Goal: Task Accomplishment & Management: Use online tool/utility

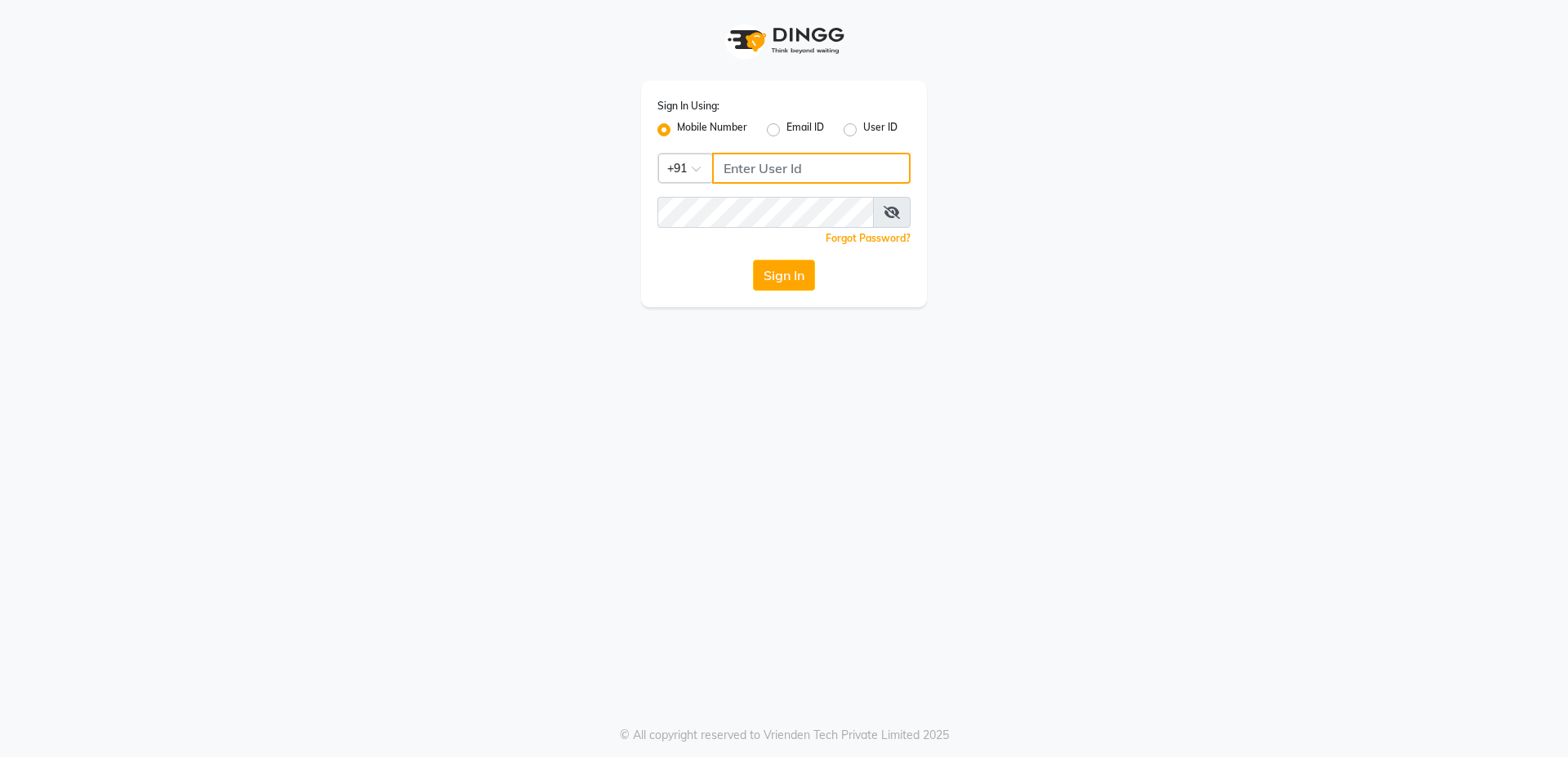
click at [809, 167] on input "Username" at bounding box center [811, 168] width 198 height 31
type input "6366794514"
drag, startPoint x: 760, startPoint y: 169, endPoint x: 752, endPoint y: 270, distance: 101.3
click at [753, 270] on button "Sign In" at bounding box center [783, 276] width 62 height 31
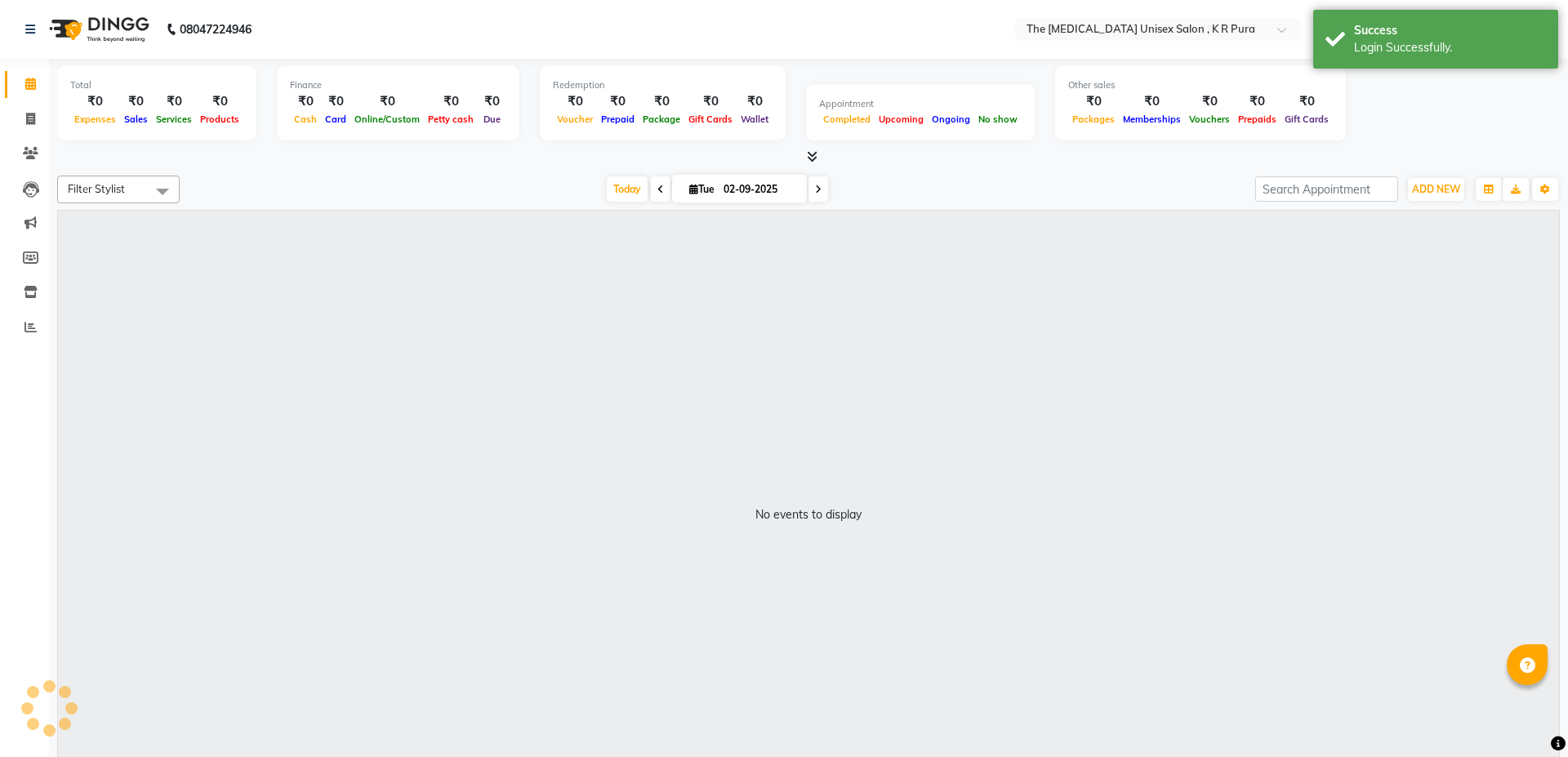
click at [810, 154] on icon at bounding box center [812, 156] width 11 height 12
click at [800, 166] on div "Total ₹0 Expenses ₹0 Sales ₹0 Services ₹0 Products Finance ₹0 Cash ₹0 Card ₹0 O…" at bounding box center [808, 112] width 1503 height 107
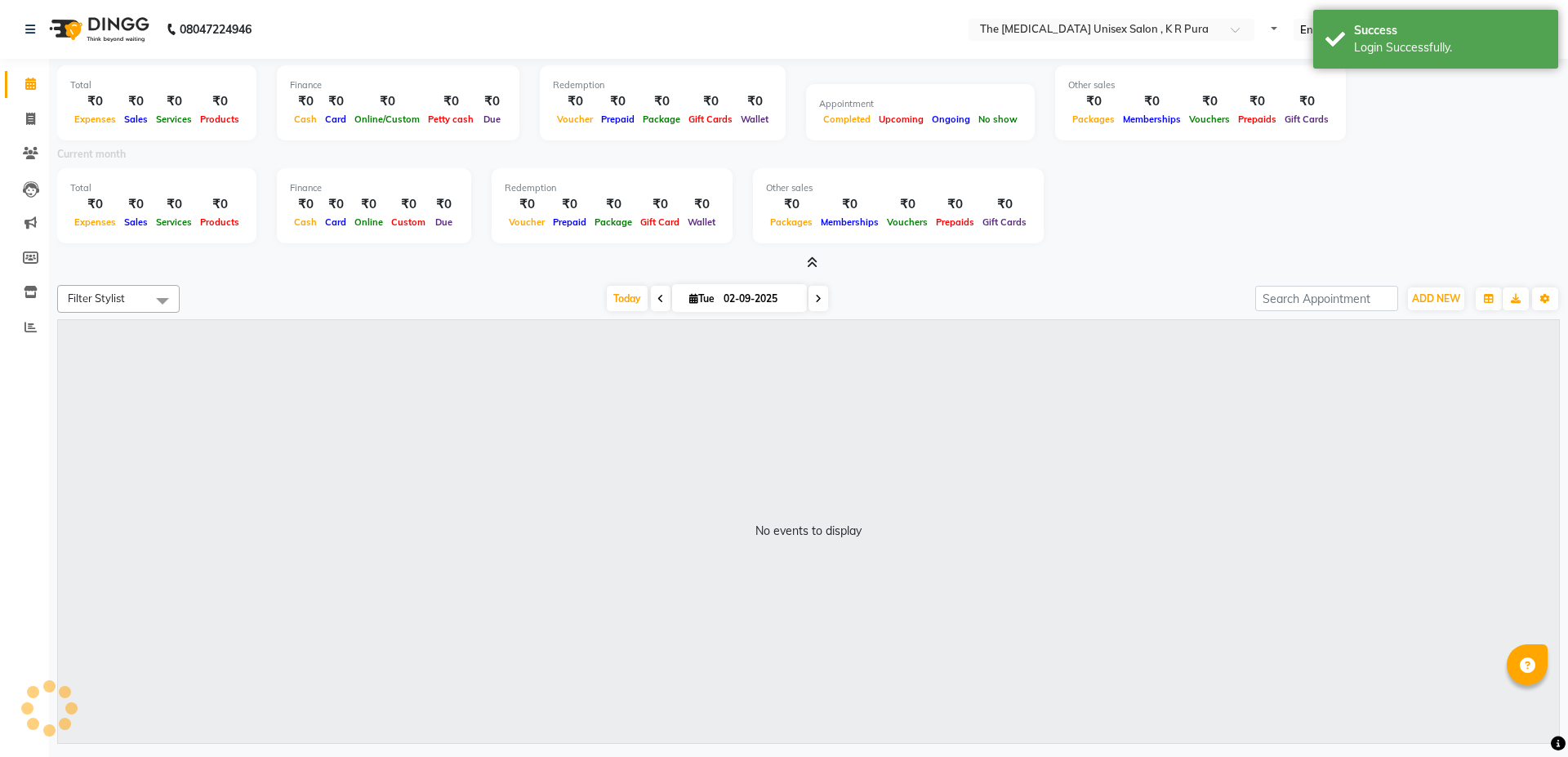
select select "en"
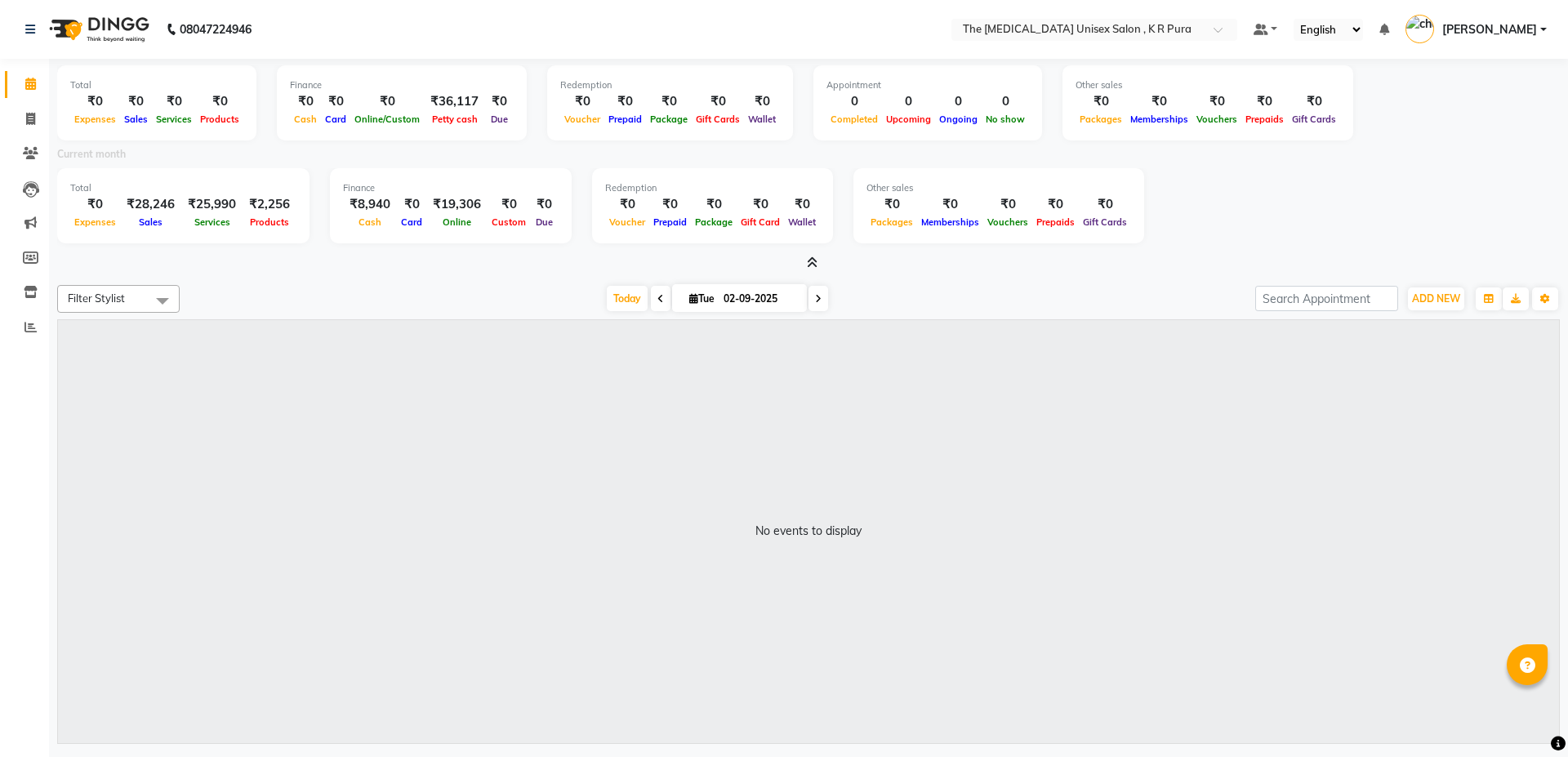
click at [814, 263] on icon at bounding box center [812, 263] width 11 height 12
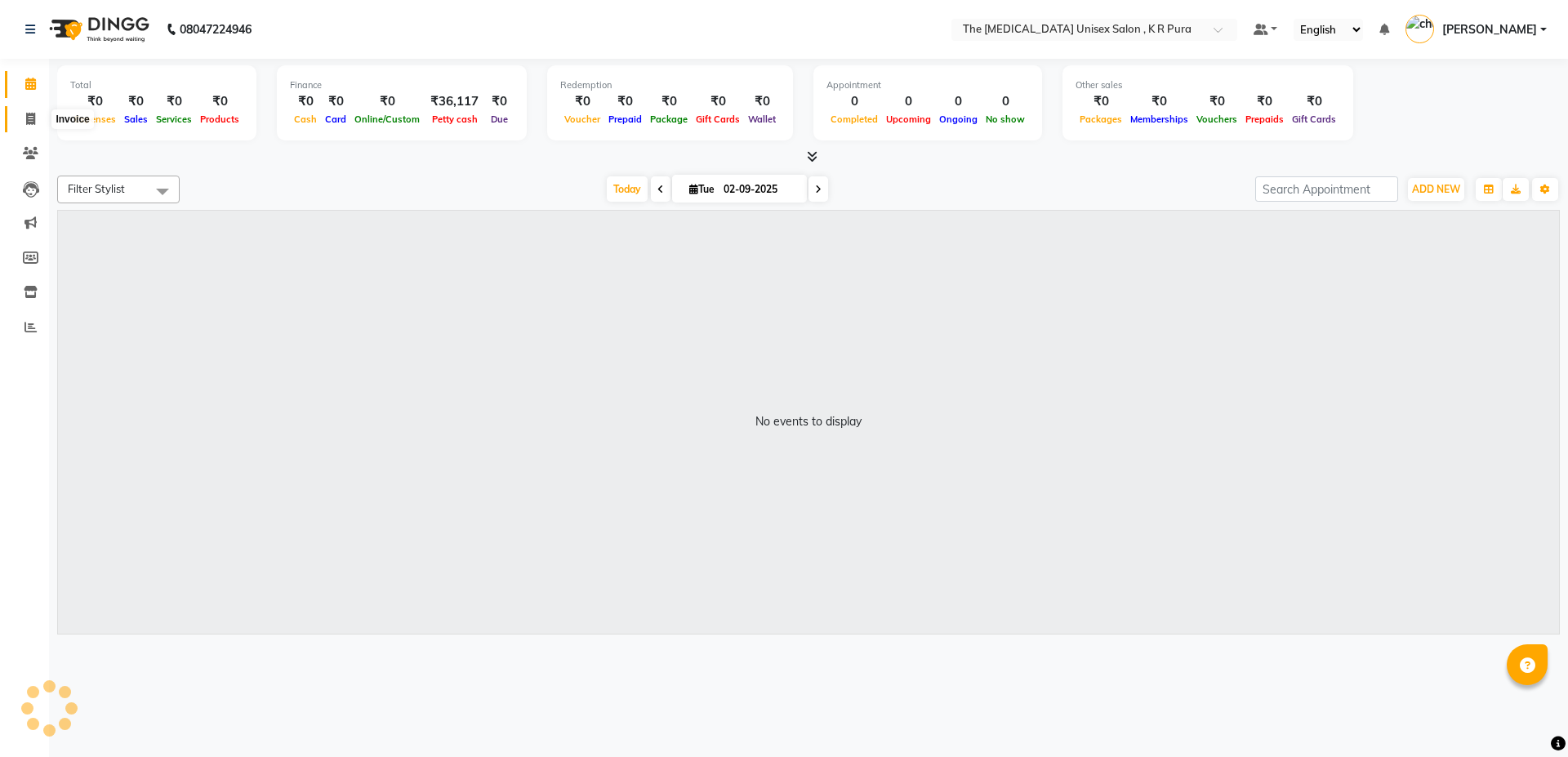
click at [31, 118] on icon at bounding box center [31, 119] width 9 height 12
select select "service"
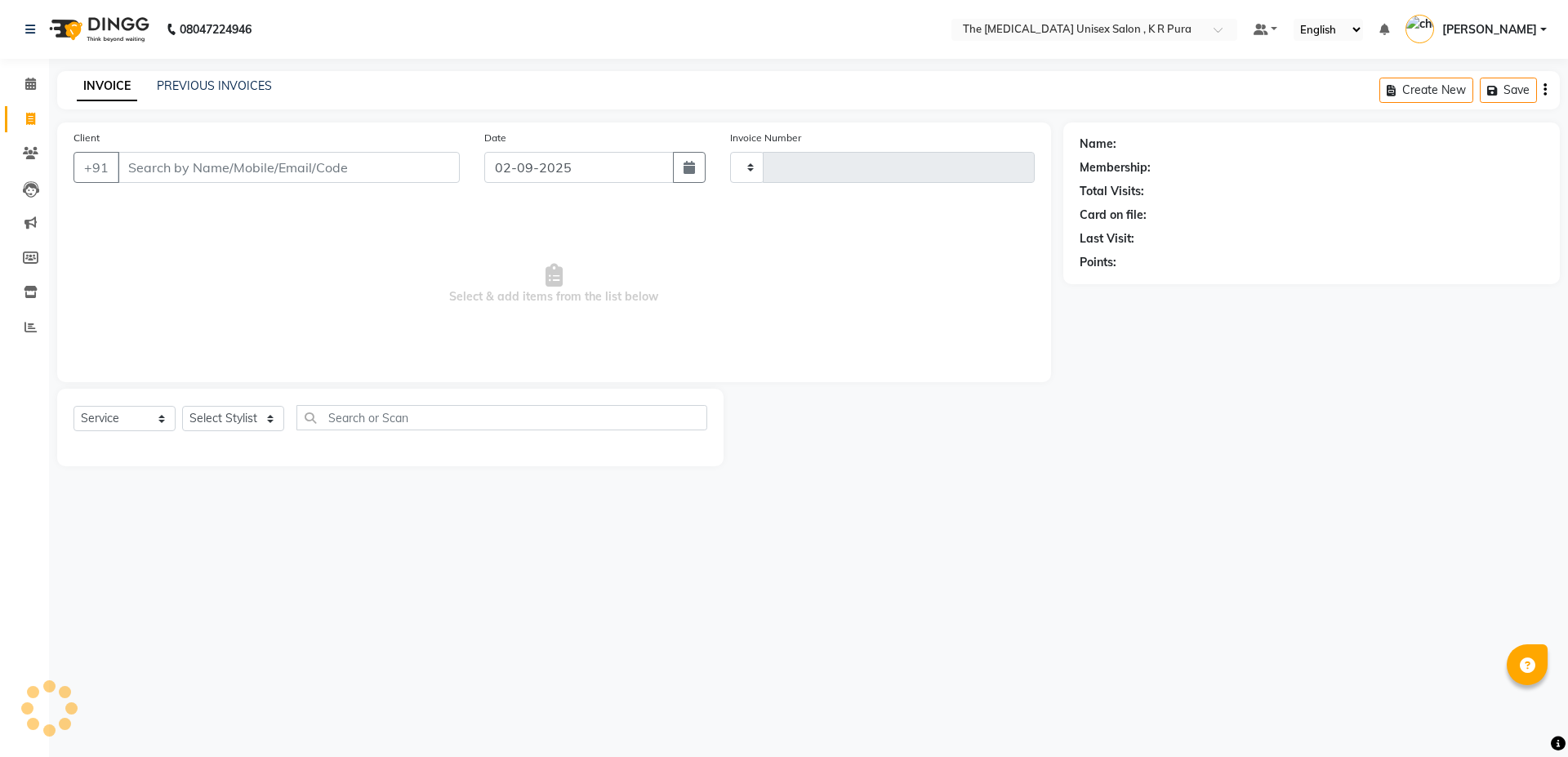
click at [179, 170] on input "Client" at bounding box center [289, 168] width 342 height 31
type input "2835"
select select "4050"
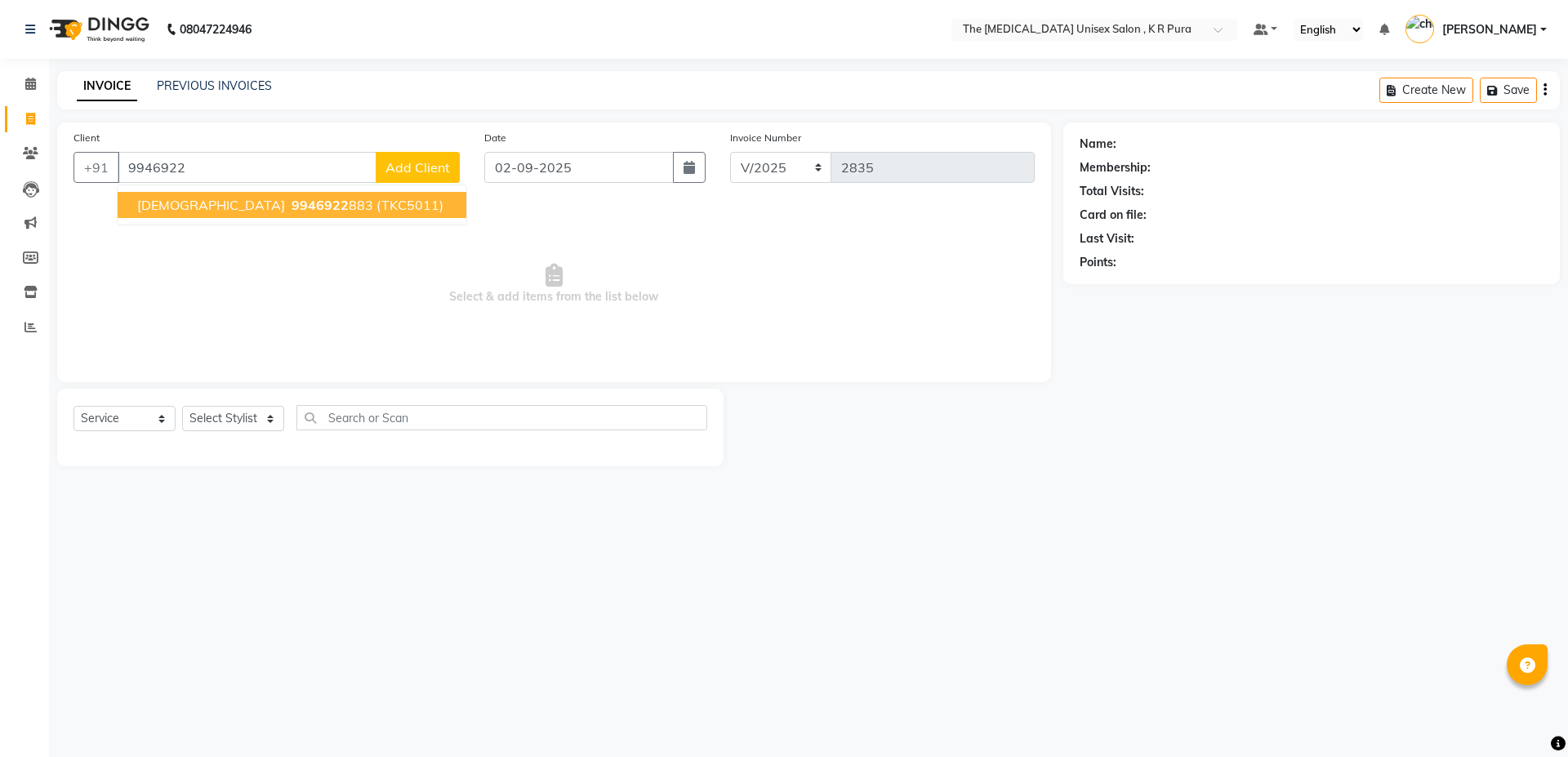
click at [149, 207] on span "[DEMOGRAPHIC_DATA]" at bounding box center [210, 205] width 148 height 17
type input "9946922883"
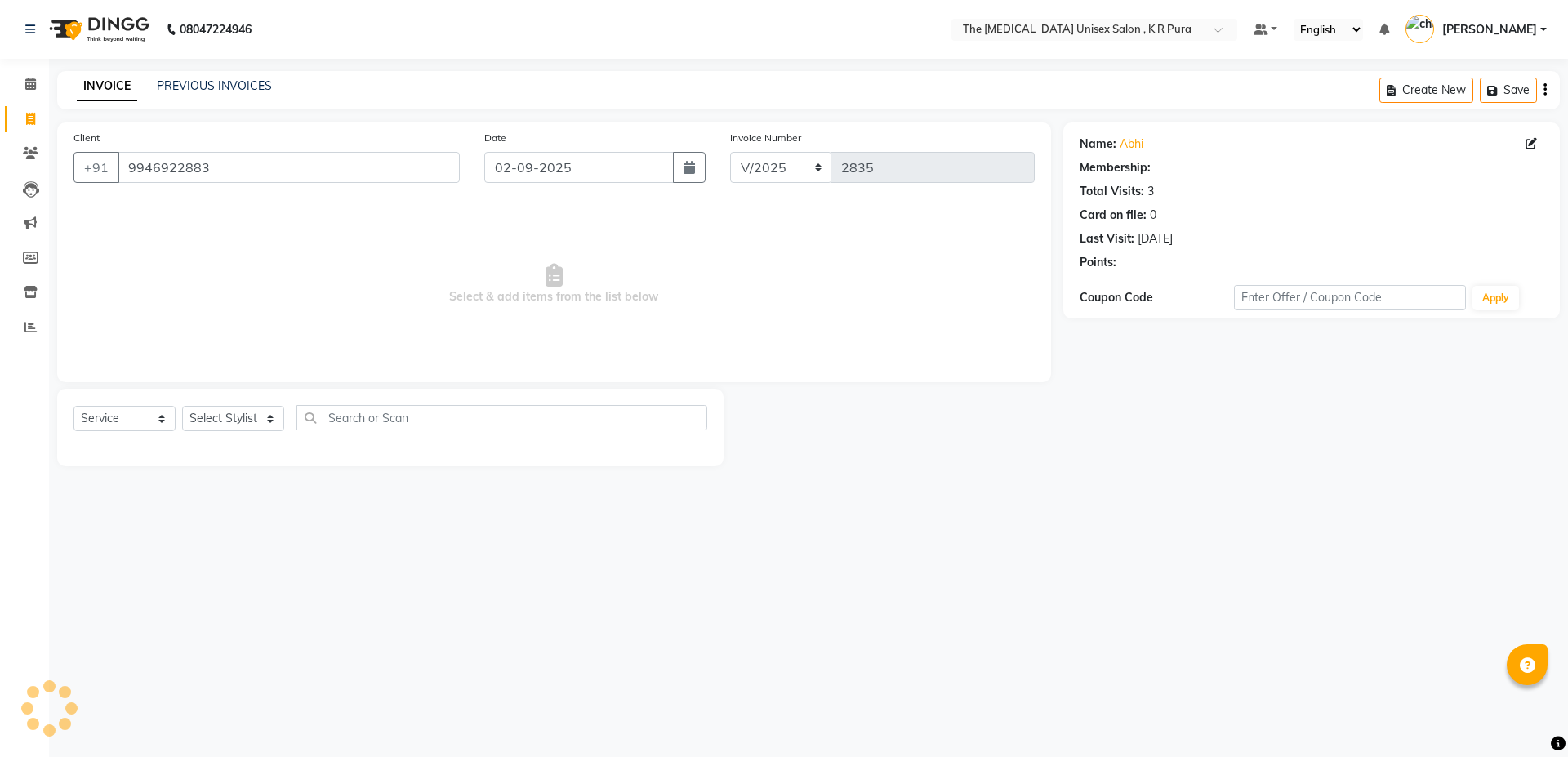
select select "1: Object"
click at [1536, 142] on icon at bounding box center [1532, 144] width 12 height 12
select select "[DEMOGRAPHIC_DATA]"
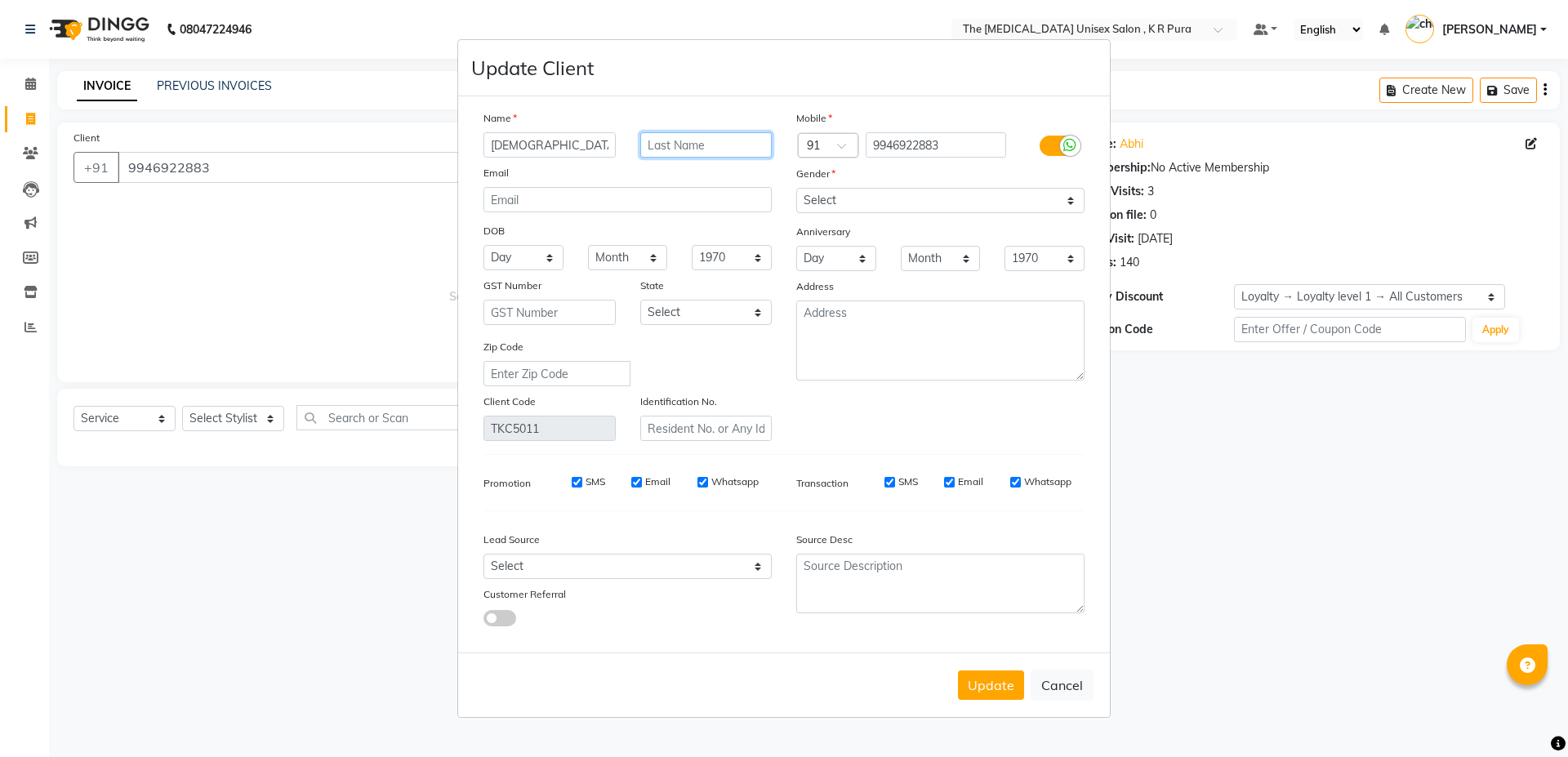
click at [691, 153] on input "text" at bounding box center [706, 144] width 132 height 26
drag, startPoint x: 666, startPoint y: 153, endPoint x: 677, endPoint y: 154, distance: 11.0
click at [666, 153] on input "496766" at bounding box center [706, 144] width 132 height 26
click at [718, 155] on input "49766" at bounding box center [706, 144] width 132 height 26
type input "49766"
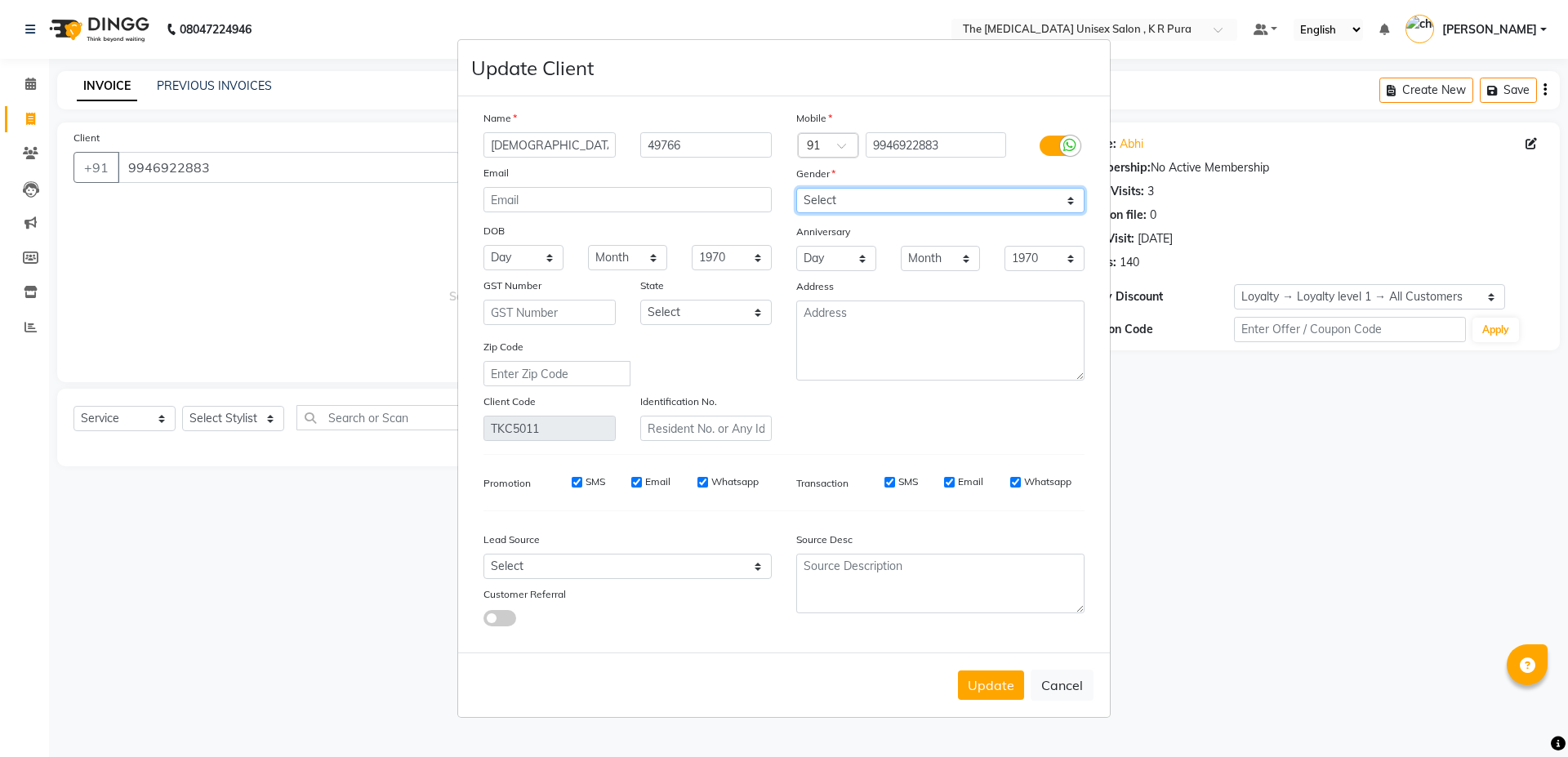
click at [858, 192] on select "Select [DEMOGRAPHIC_DATA] [DEMOGRAPHIC_DATA] Other Prefer Not To Say" at bounding box center [940, 201] width 288 height 26
click at [796, 188] on select "Select [DEMOGRAPHIC_DATA] [DEMOGRAPHIC_DATA] Other Prefer Not To Say" at bounding box center [940, 201] width 288 height 26
click at [543, 267] on select "Day 01 02 03 04 05 06 07 08 09 10 11 12 13 14 15 16 17 18 19 20 21 22 23 24 25 …" at bounding box center [523, 258] width 80 height 26
select select "08"
click at [484, 245] on select "Day 01 02 03 04 05 06 07 08 09 10 11 12 13 14 15 16 17 18 19 20 21 22 23 24 25 …" at bounding box center [523, 258] width 80 height 26
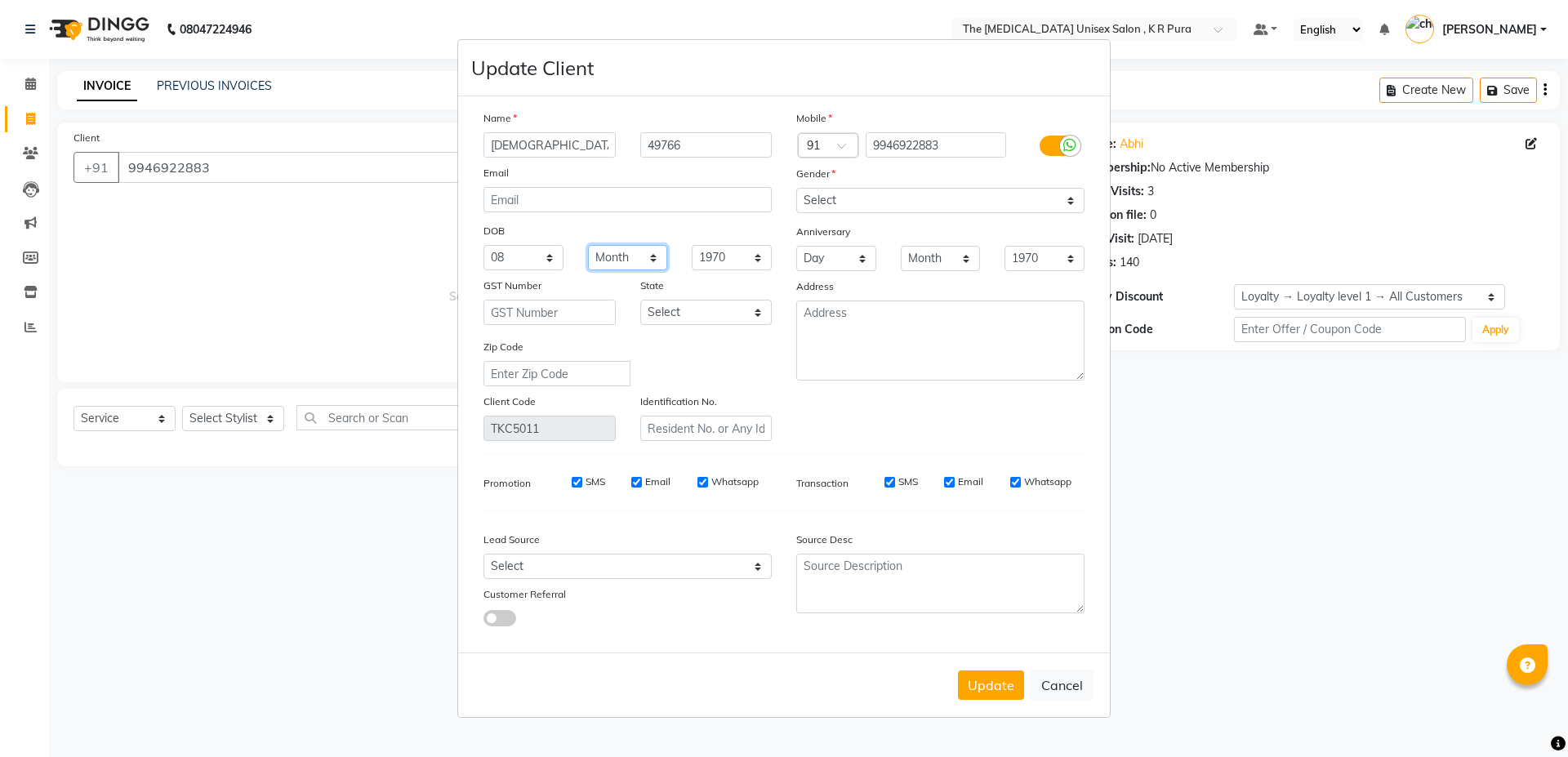
click at [619, 256] on select "Month January February March April May June July August September October Novem…" at bounding box center [628, 258] width 80 height 26
select select "09"
click at [588, 245] on select "Month January February March April May June July August September October Novem…" at bounding box center [628, 258] width 80 height 26
click at [707, 261] on select "1940 1941 1942 1943 1944 1945 1946 1947 1948 1949 1950 1951 1952 1953 1954 1955…" at bounding box center [731, 258] width 80 height 26
select select "1996"
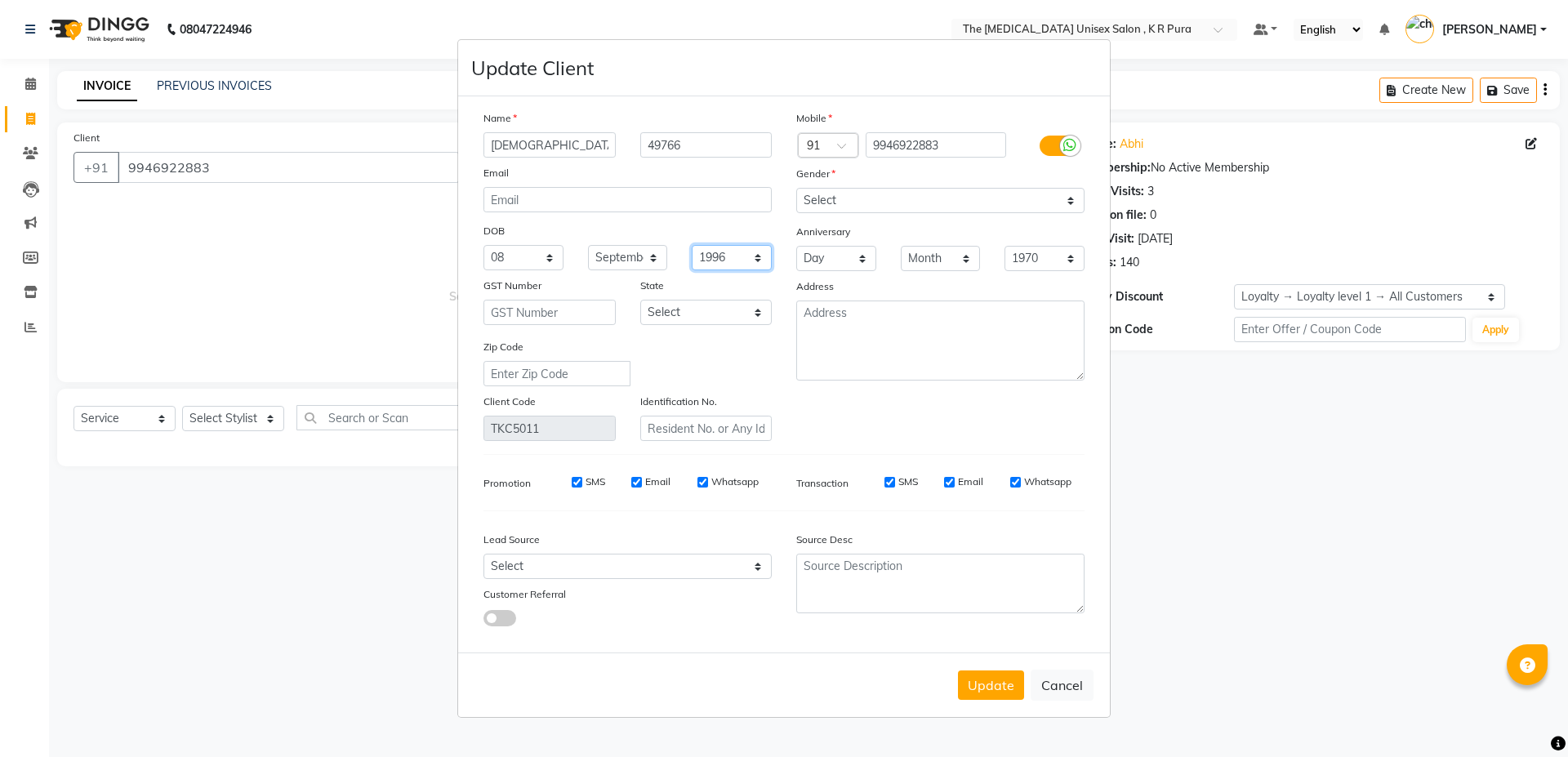
click at [692, 245] on select "1940 1941 1942 1943 1944 1945 1946 1947 1948 1949 1950 1951 1952 1953 1954 1955…" at bounding box center [731, 258] width 80 height 26
click at [1015, 690] on button "Update" at bounding box center [991, 685] width 66 height 30
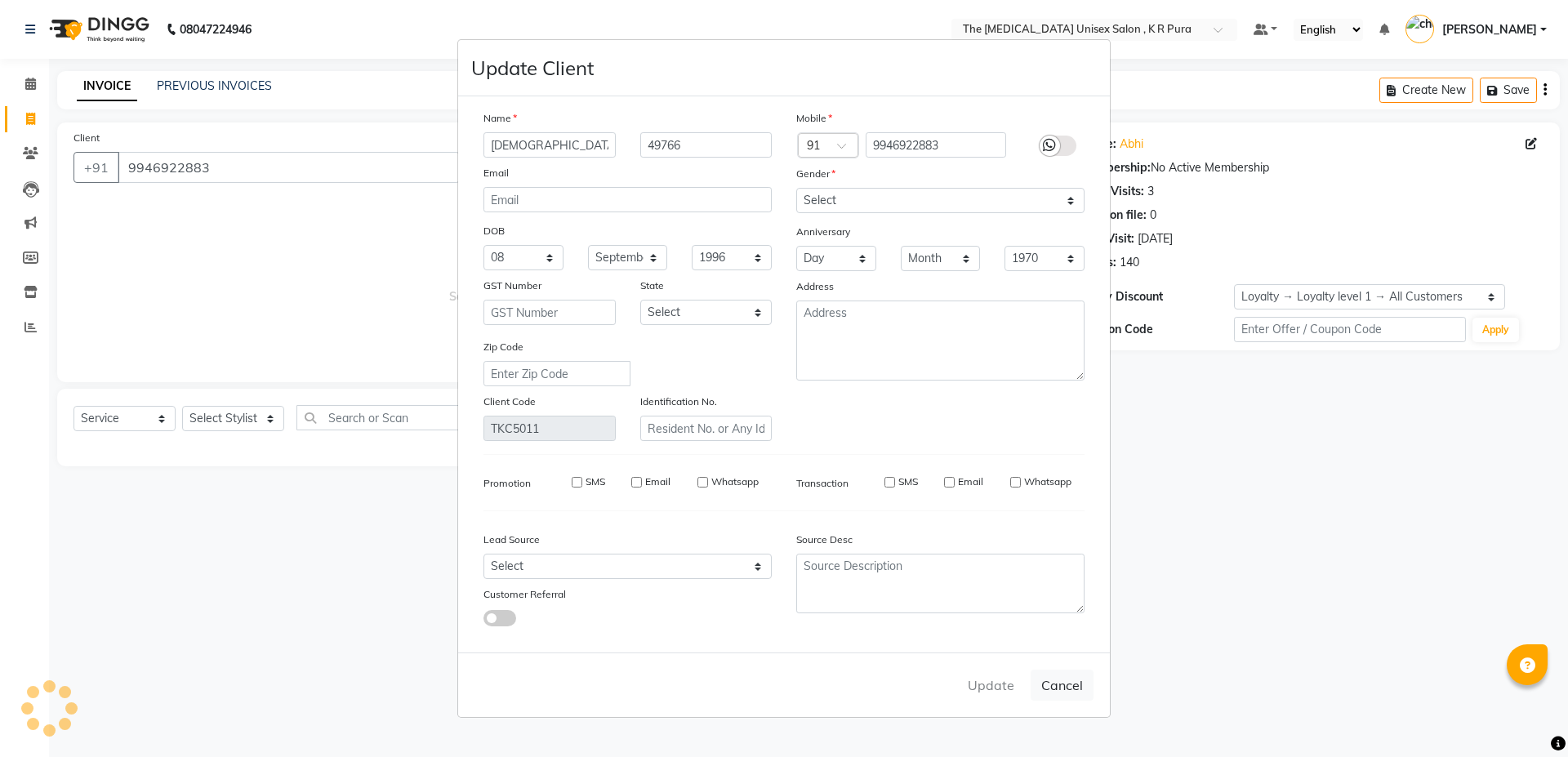
select select
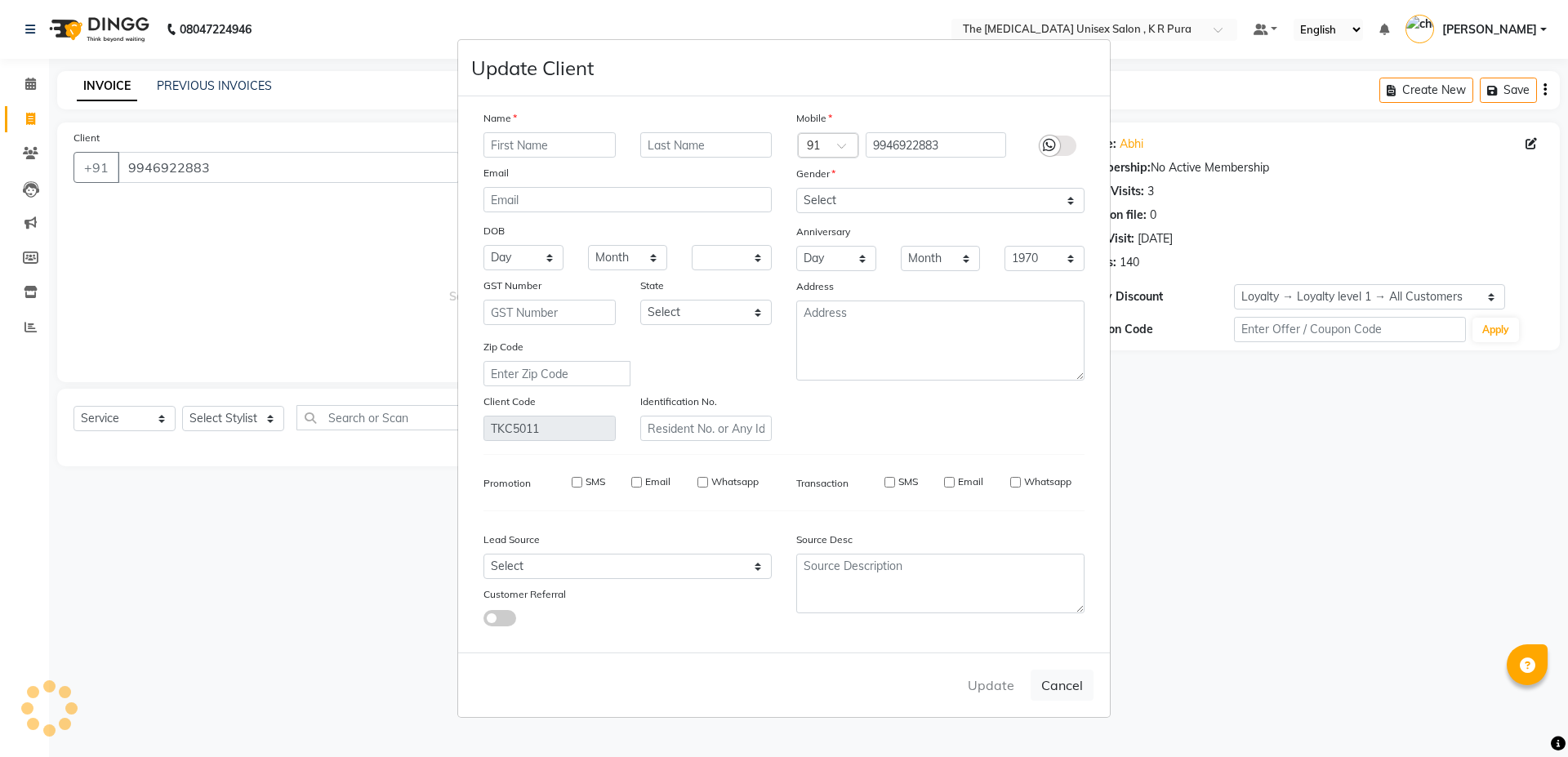
select select
checkbox input "false"
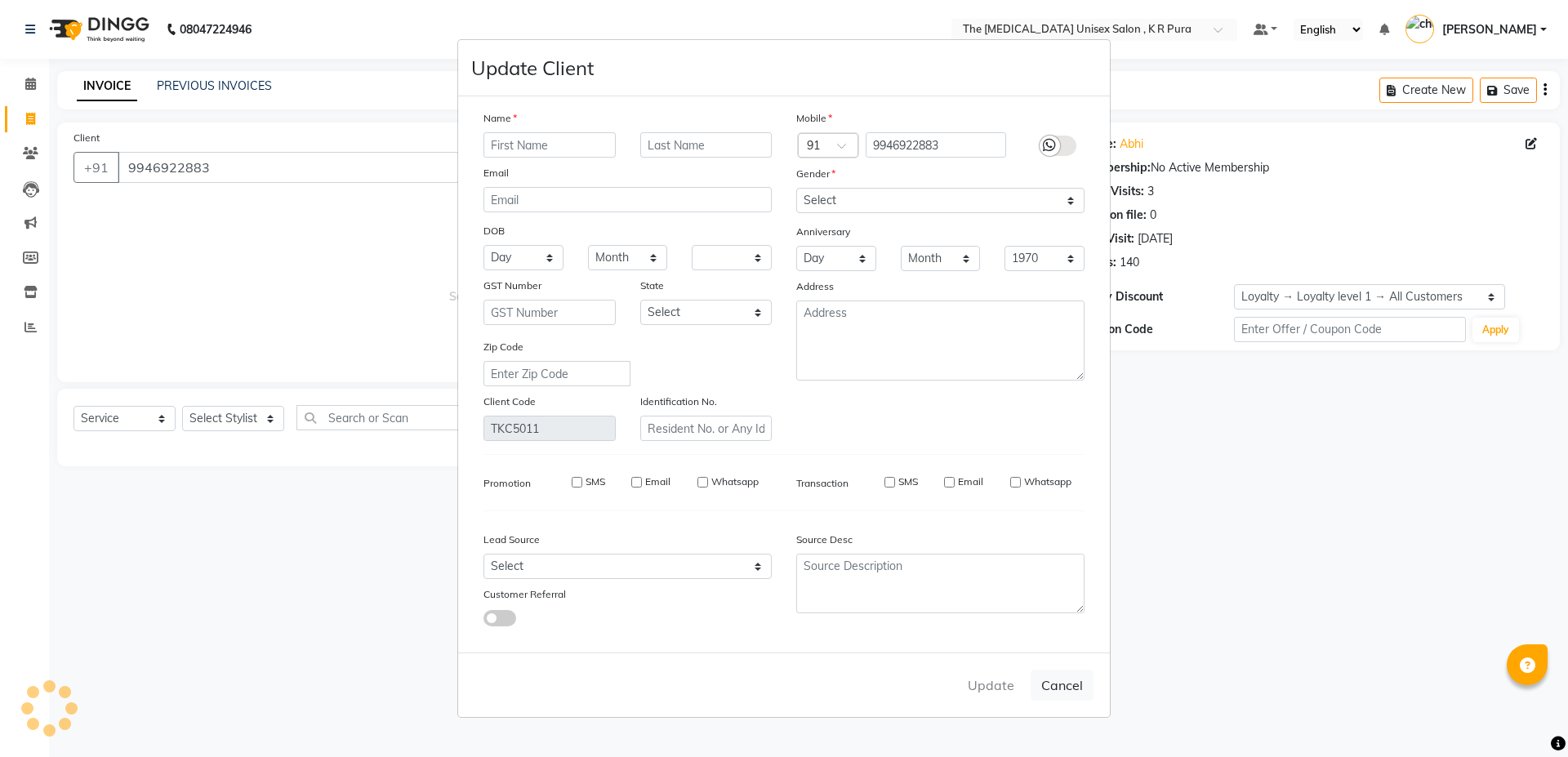
checkbox input "false"
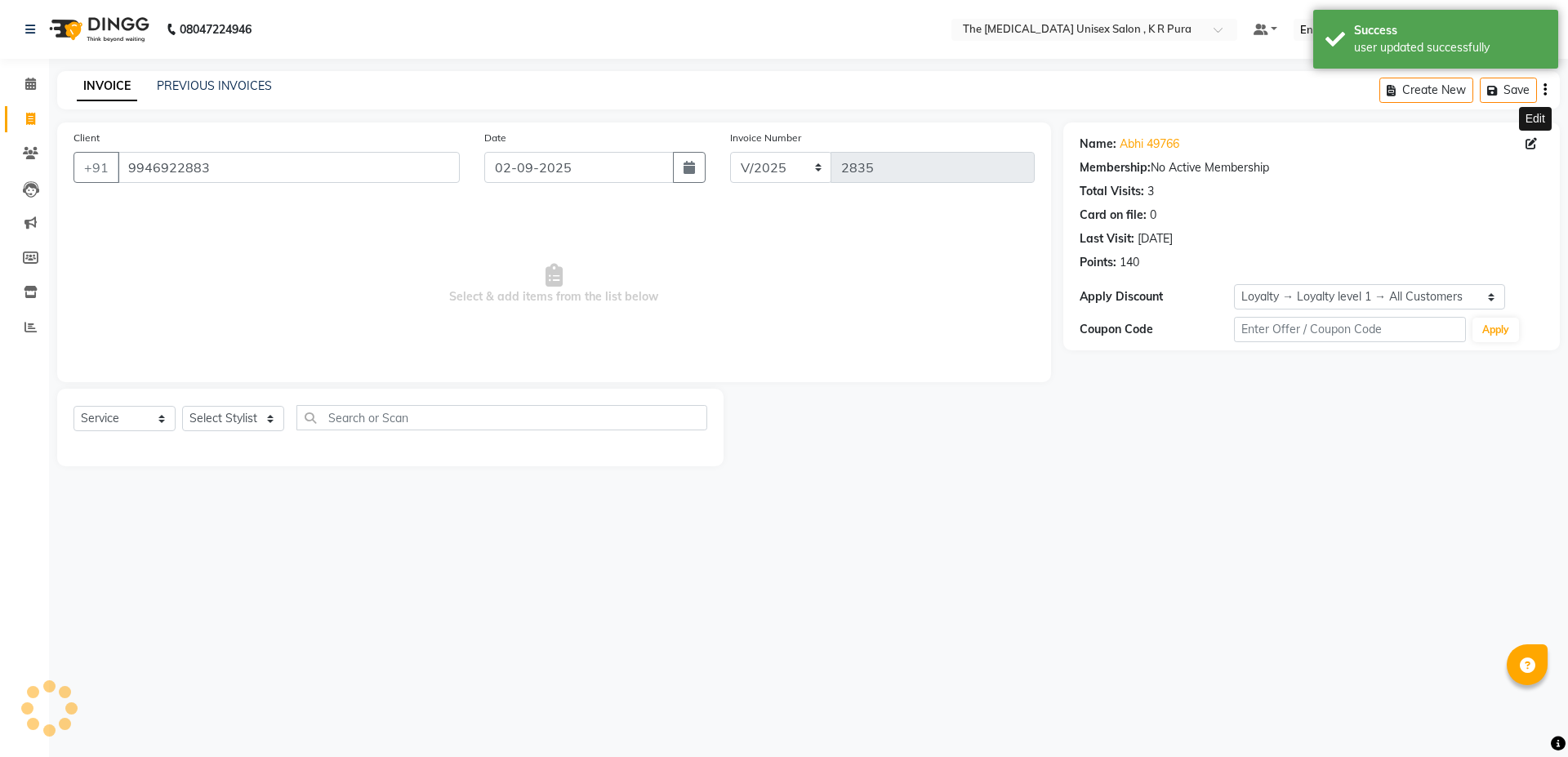
select select "1: Object"
drag, startPoint x: 264, startPoint y: 433, endPoint x: 262, endPoint y: 424, distance: 9.2
click at [264, 433] on div "Select Service Product Membership Package Voucher Prepaid Gift Card Select Styl…" at bounding box center [390, 424] width 634 height 39
click at [262, 414] on select "Select Stylist armaan [PERSON_NAME] kunti [PERSON_NAME] [PERSON_NAME]" at bounding box center [234, 419] width 102 height 26
click at [139, 415] on select "Select Service Product Membership Package Voucher Prepaid Gift Card" at bounding box center [125, 419] width 102 height 26
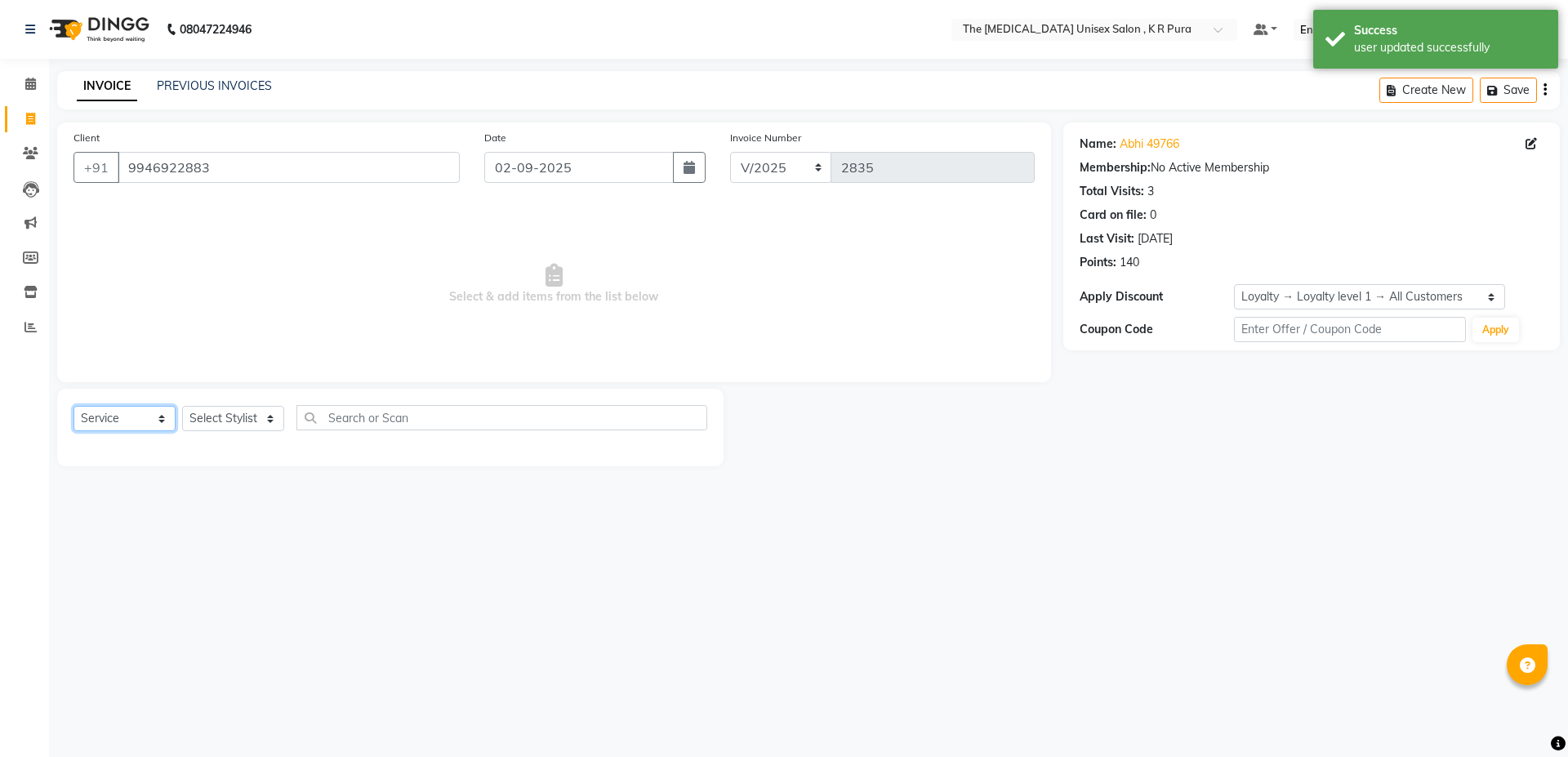
select select "membership"
click at [73, 406] on select "Select Service Product Membership Package Voucher Prepaid Gift Card" at bounding box center [125, 419] width 102 height 26
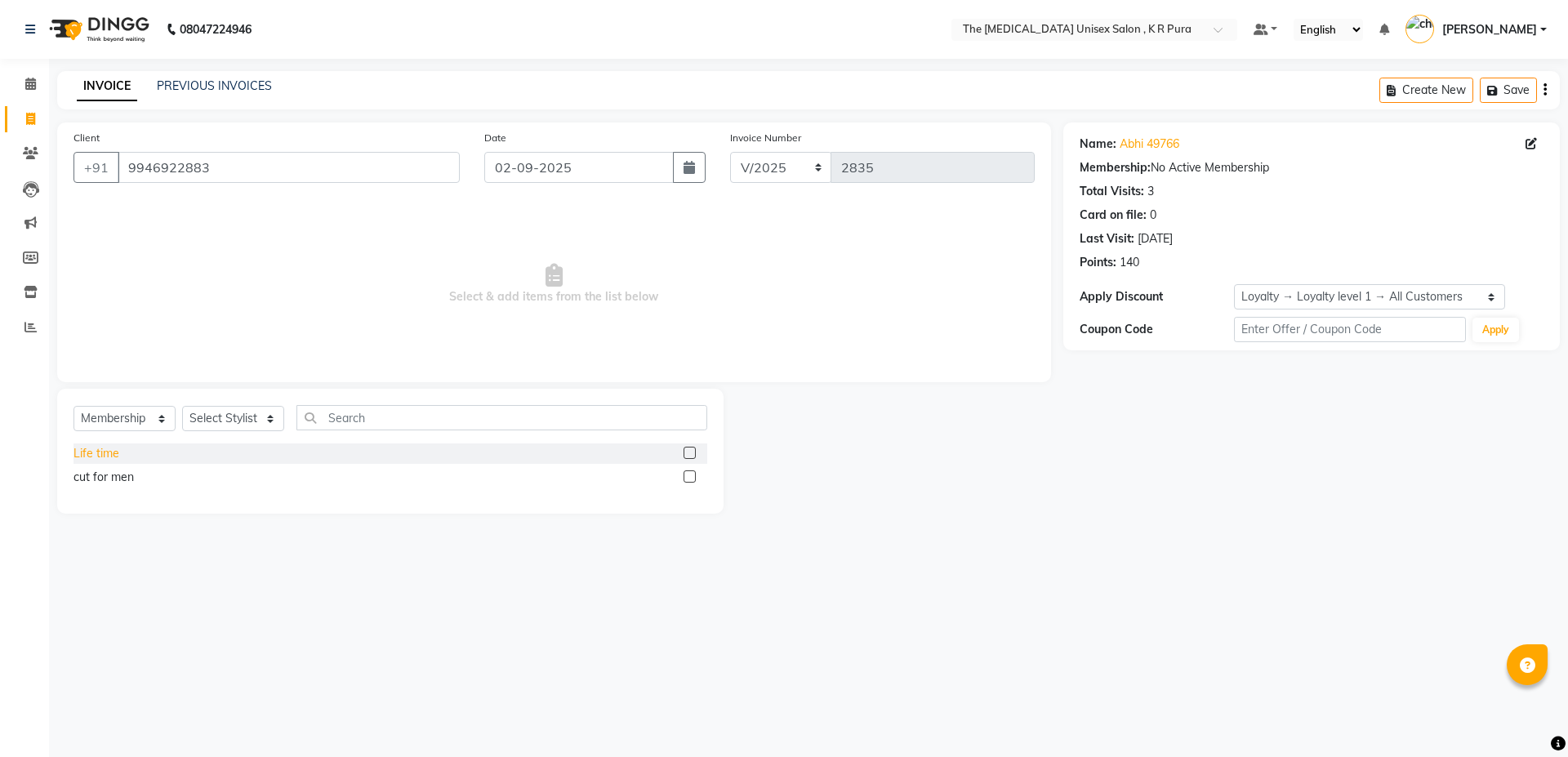
click at [109, 450] on div "Life time" at bounding box center [96, 453] width 45 height 17
checkbox input "false"
click at [211, 424] on select "Select Stylist armaan [PERSON_NAME] kunti [PERSON_NAME] [PERSON_NAME]" at bounding box center [234, 419] width 102 height 26
select select "21266"
click at [182, 406] on select "Select Stylist armaan [PERSON_NAME] kunti [PERSON_NAME] [PERSON_NAME]" at bounding box center [234, 419] width 102 height 26
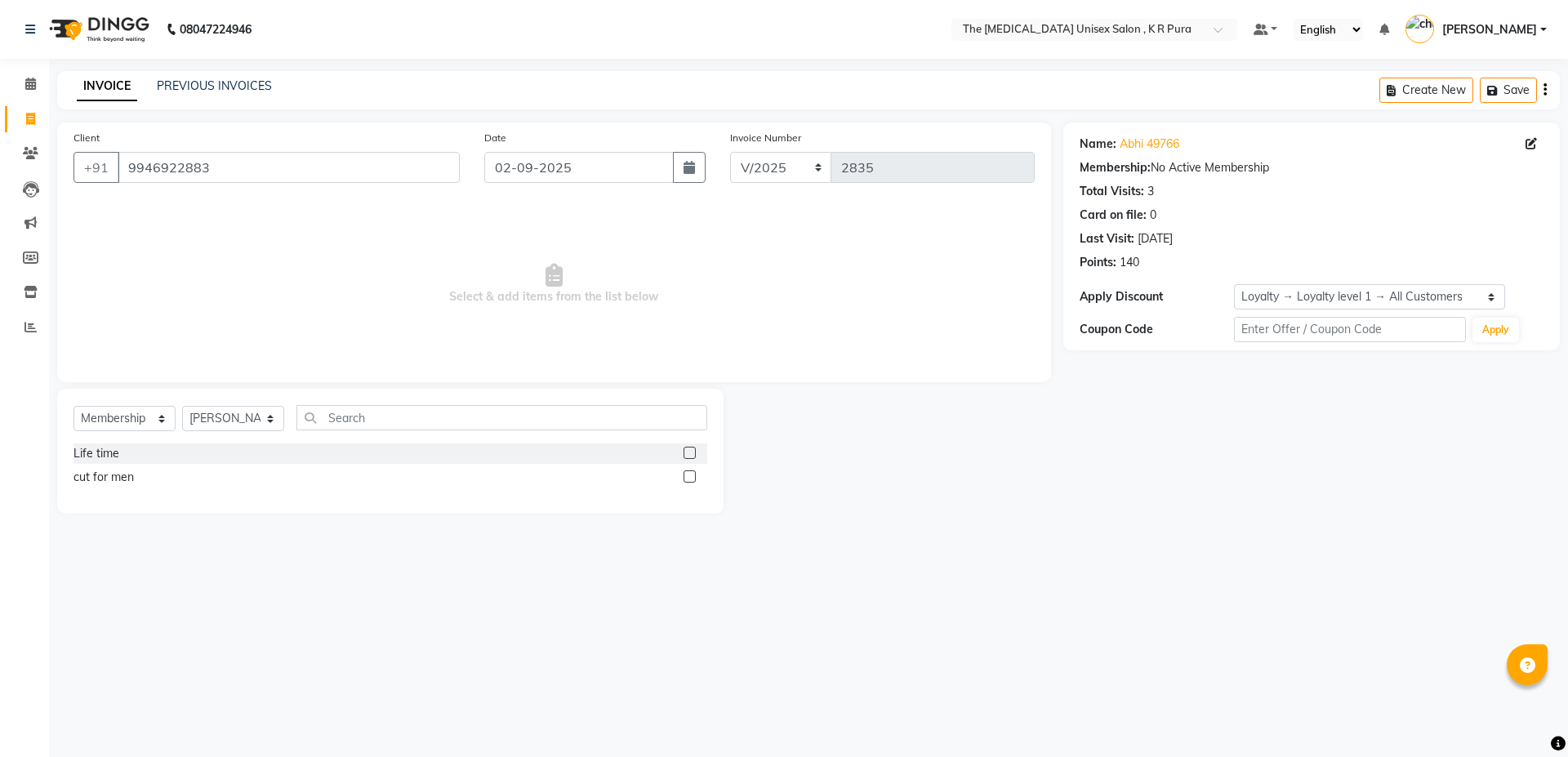
click at [688, 450] on label at bounding box center [689, 452] width 12 height 12
click at [688, 450] on input "checkbox" at bounding box center [688, 453] width 11 height 11
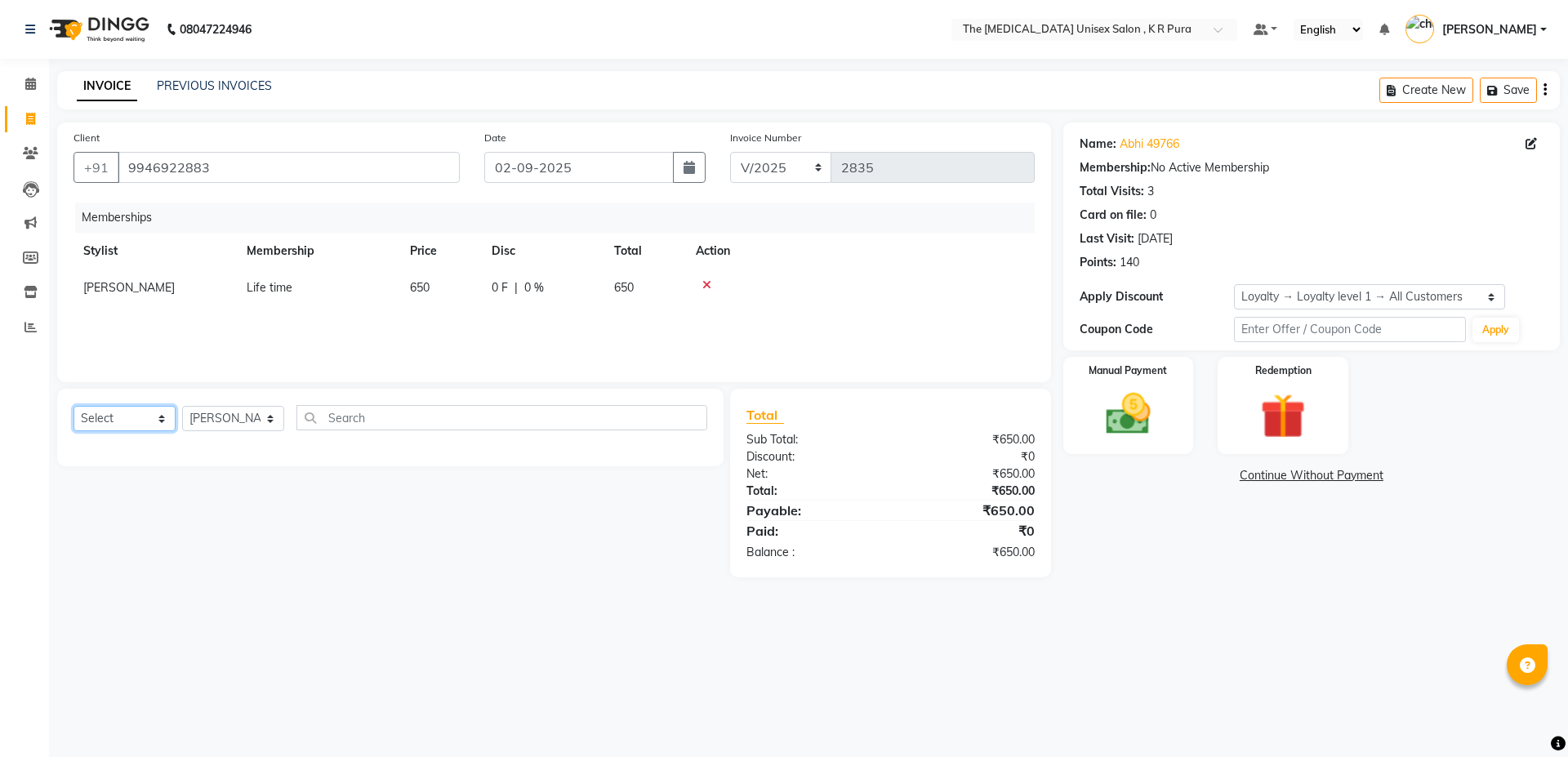
click at [170, 421] on select "Select Service Product Package Voucher Prepaid Gift Card" at bounding box center [125, 419] width 102 height 26
select select "service"
click at [73, 406] on select "Select Service Product Package Voucher Prepaid Gift Card" at bounding box center [125, 419] width 102 height 26
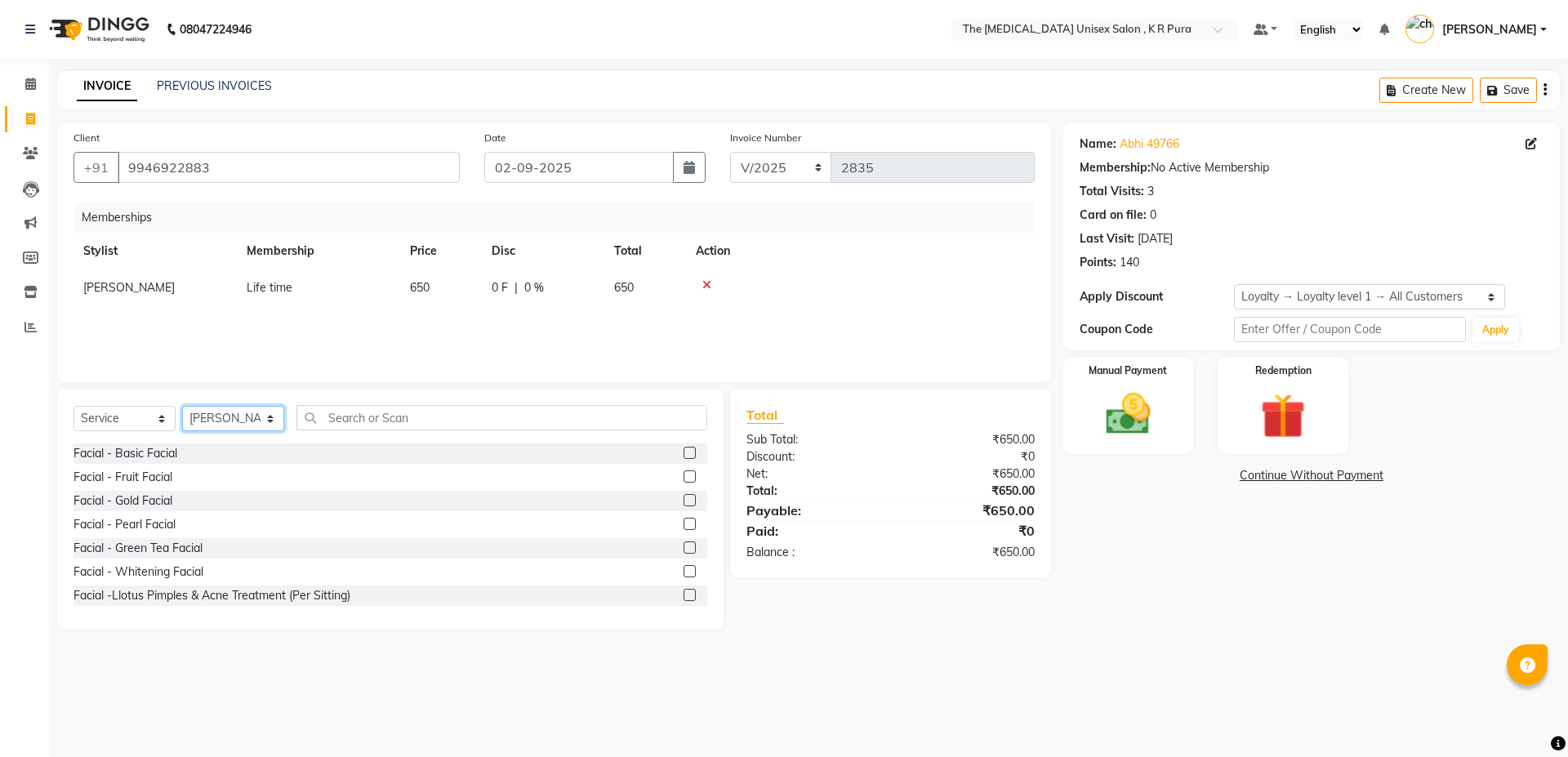
click at [220, 418] on select "Select Stylist armaan [PERSON_NAME] kunti [PERSON_NAME] [PERSON_NAME]" at bounding box center [234, 419] width 102 height 26
select select "86388"
click at [182, 406] on select "Select Stylist armaan [PERSON_NAME] kunti [PERSON_NAME] [PERSON_NAME]" at bounding box center [234, 419] width 102 height 26
click at [351, 425] on input "text" at bounding box center [502, 418] width 411 height 26
click at [143, 499] on div "Facial - Gold Facial" at bounding box center [123, 501] width 99 height 17
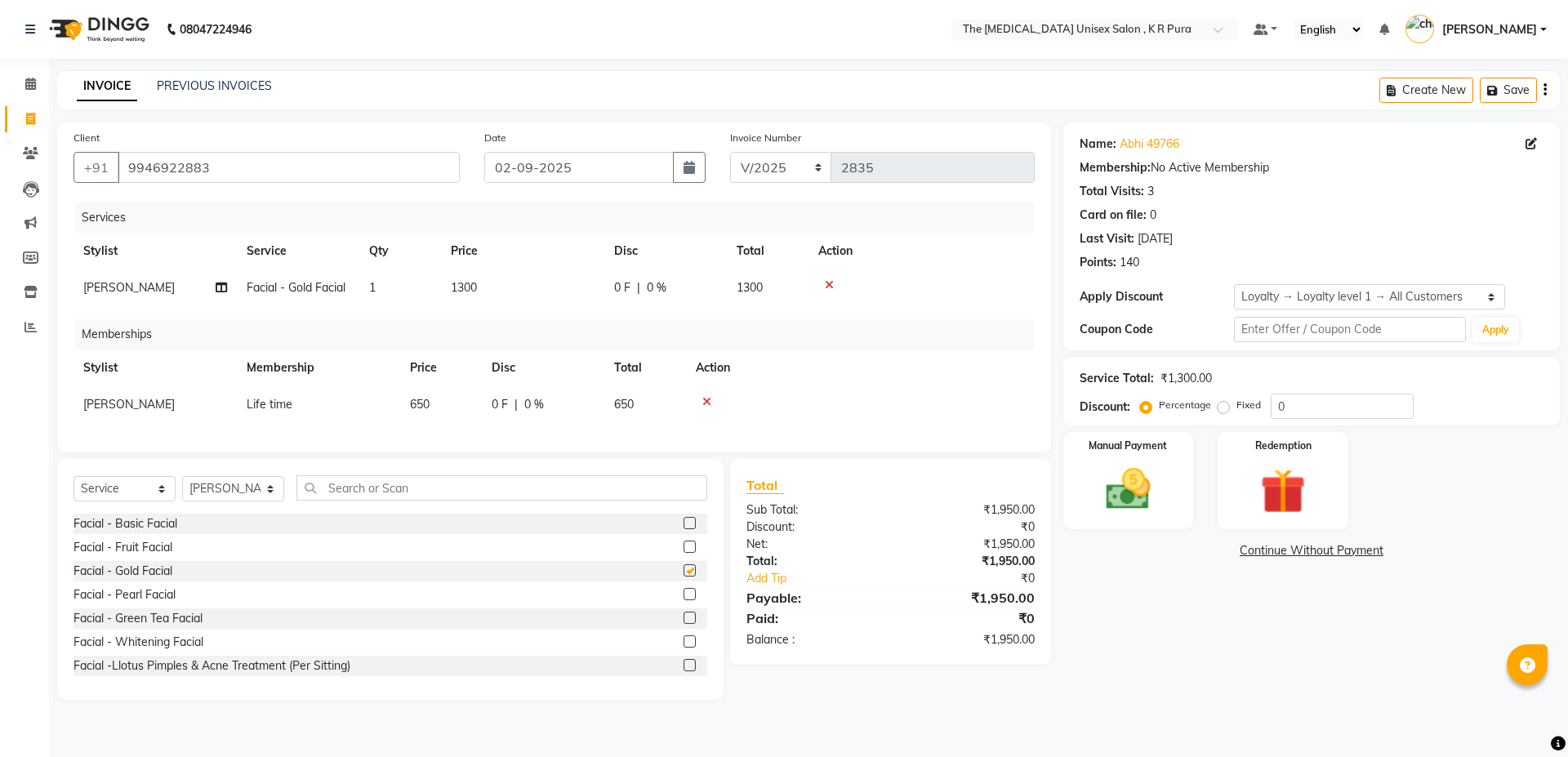
checkbox input "false"
click at [649, 281] on span "0 %" at bounding box center [657, 287] width 20 height 17
select select "86388"
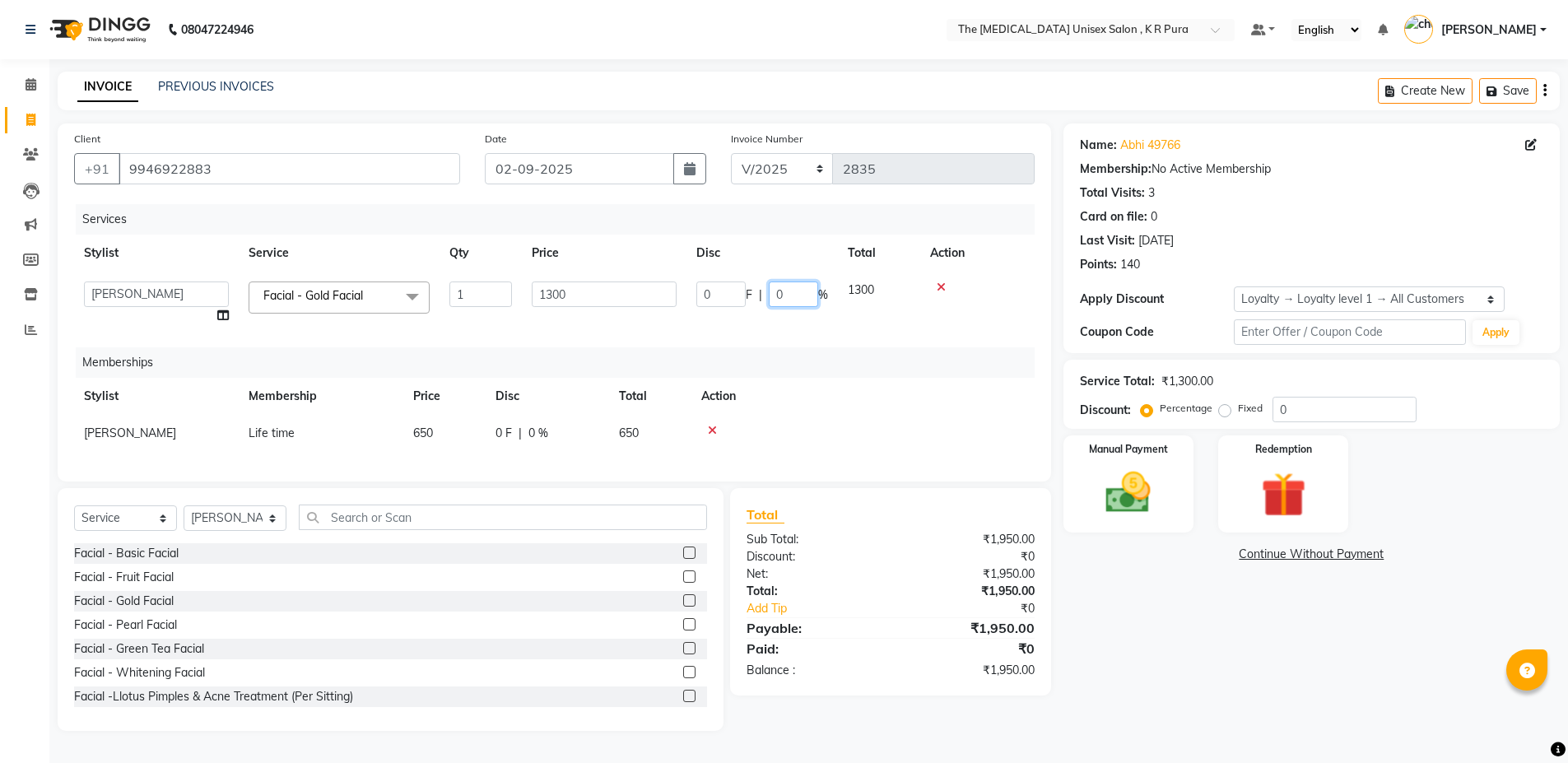
click at [774, 296] on input "0" at bounding box center [793, 294] width 49 height 26
click at [781, 292] on input "0" at bounding box center [793, 294] width 49 height 26
type input "025"
click at [1174, 692] on div "Name: Abhi 49766 Membership: No Active Membership Total Visits: 3 Card on file:…" at bounding box center [1318, 427] width 509 height 607
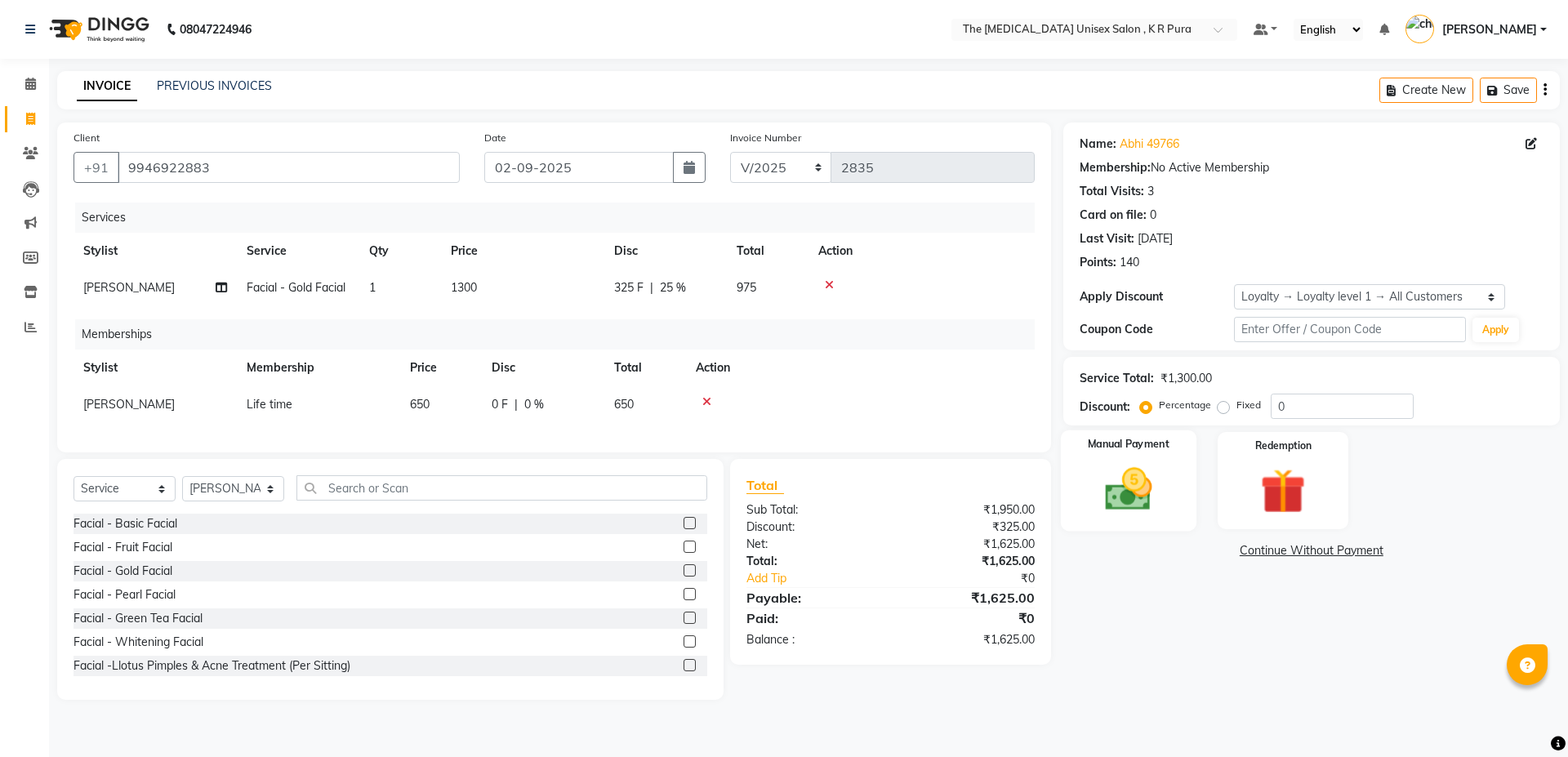
click at [1120, 515] on img at bounding box center [1128, 489] width 76 height 54
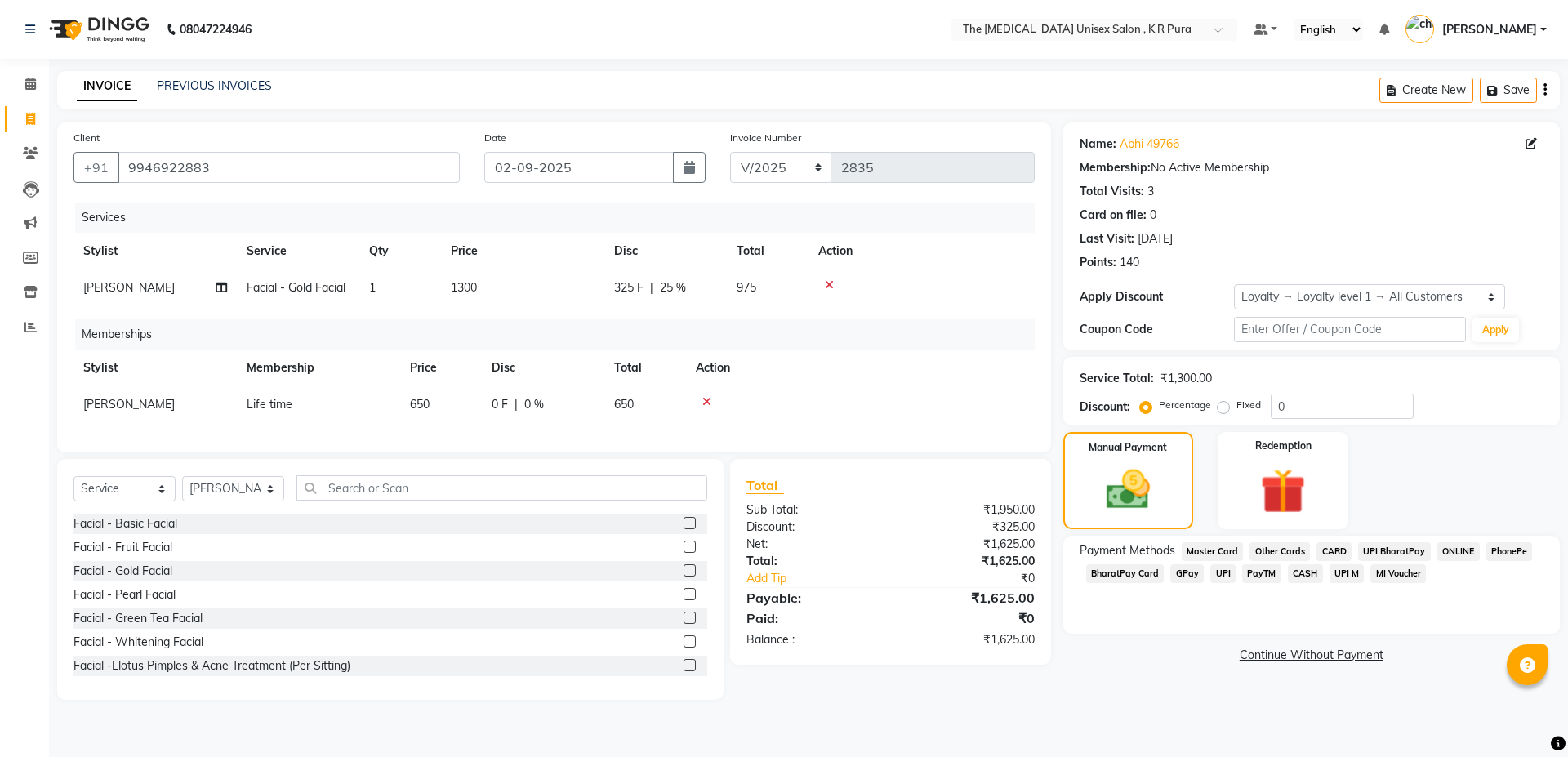
click at [1497, 549] on span "PhonePe" at bounding box center [1509, 551] width 46 height 19
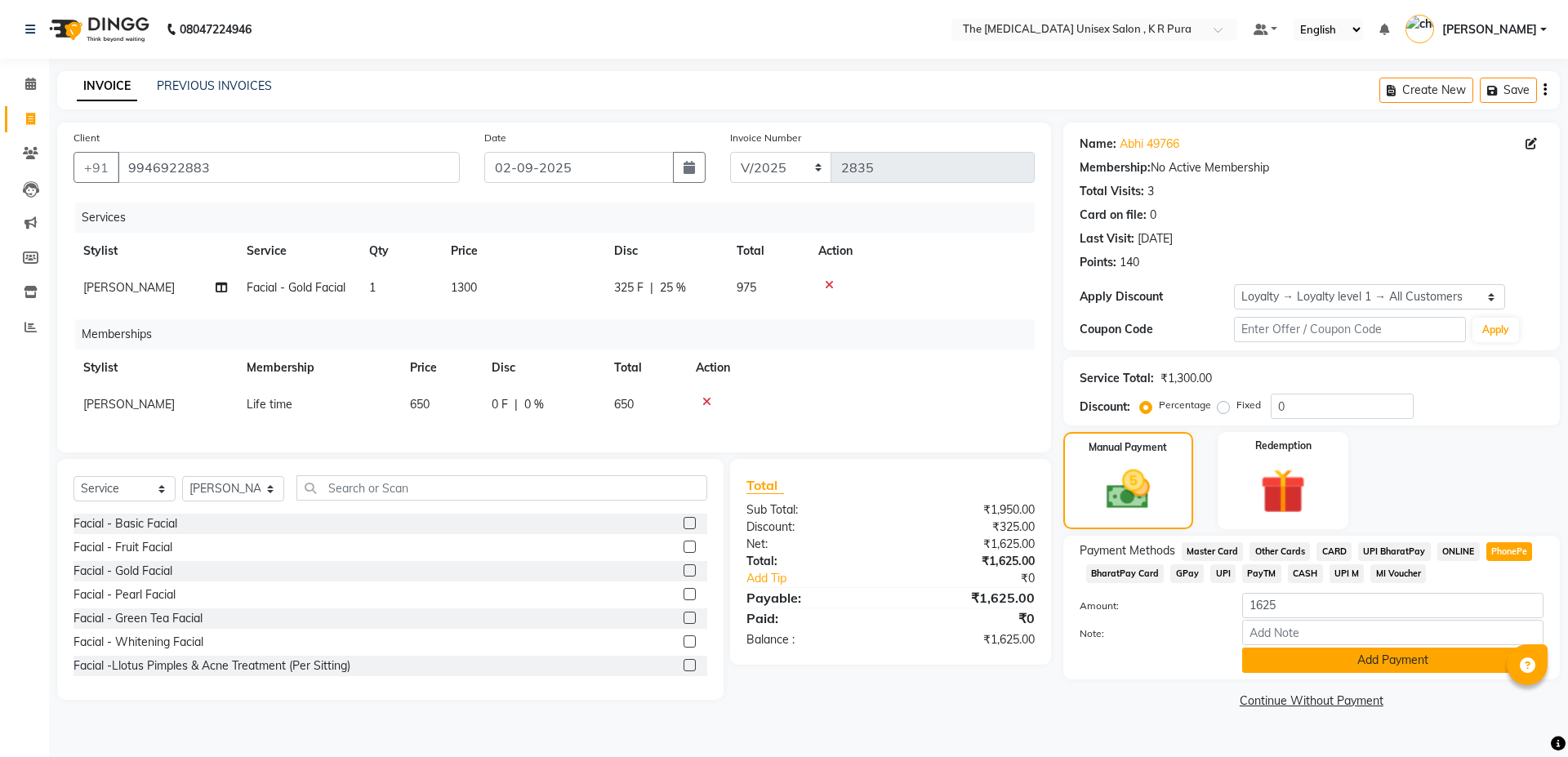
click at [1329, 665] on button "Add Payment" at bounding box center [1392, 660] width 301 height 26
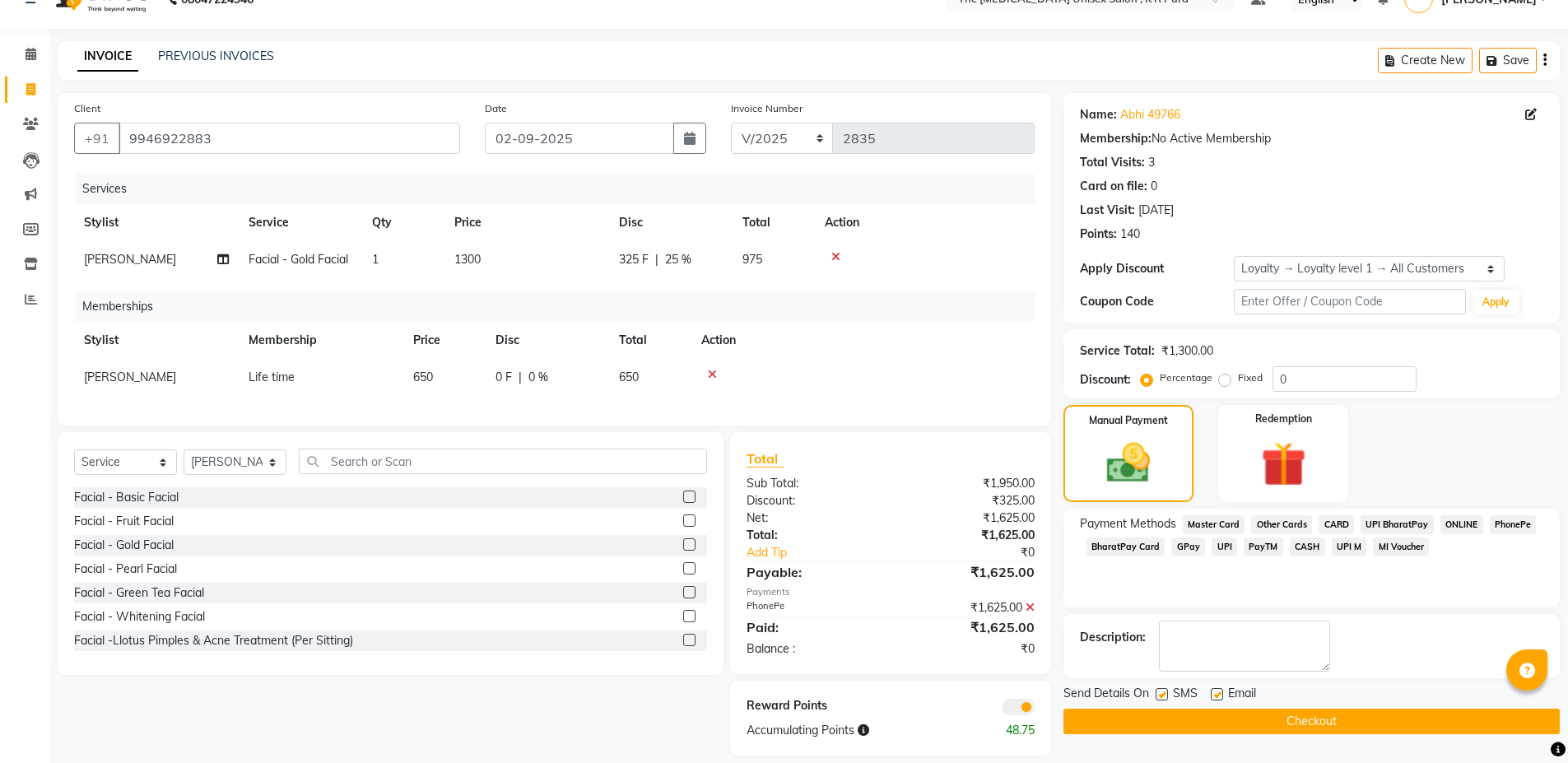
scroll to position [60, 0]
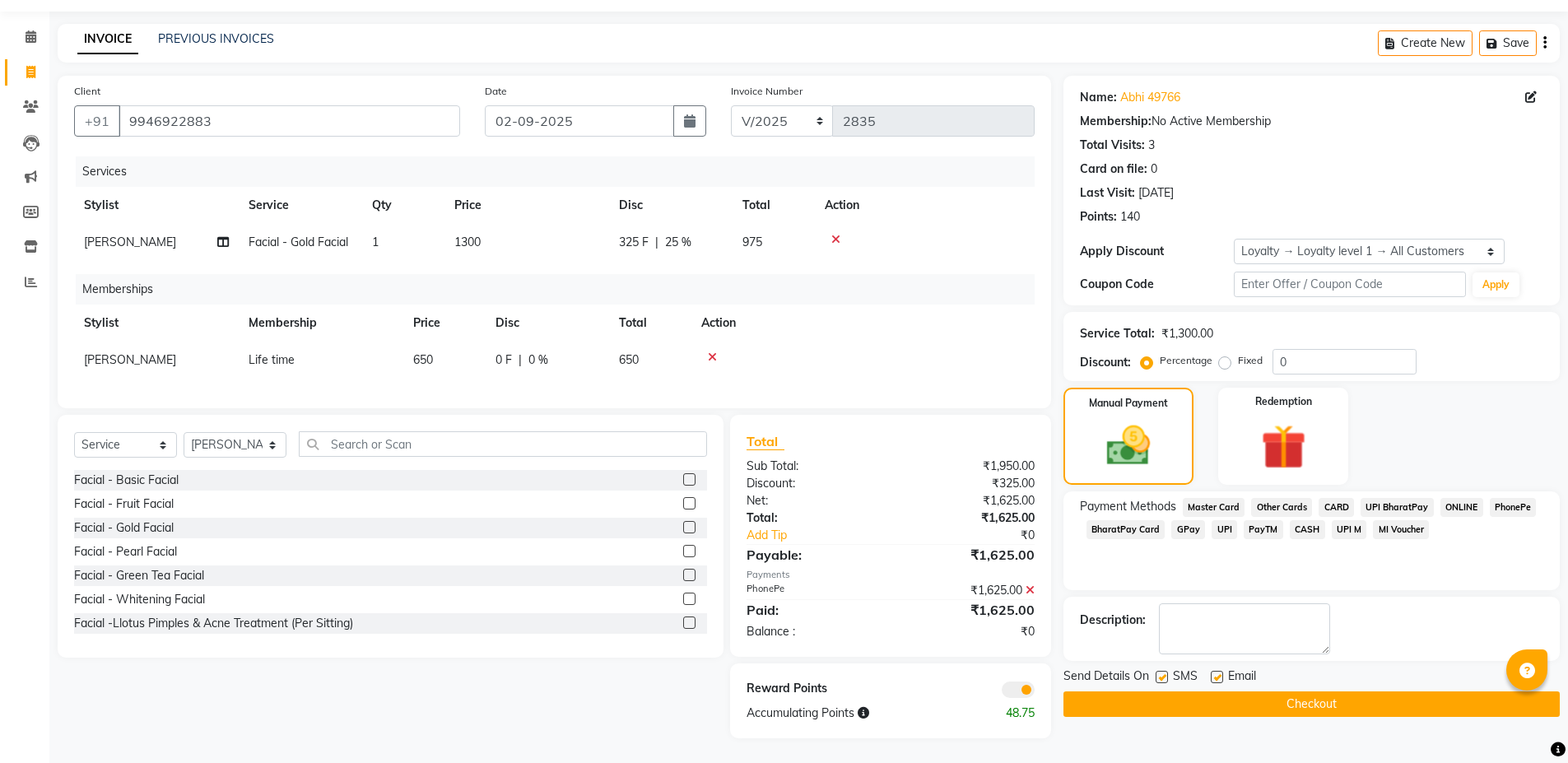
click at [1115, 691] on button "Checkout" at bounding box center [1312, 704] width 497 height 26
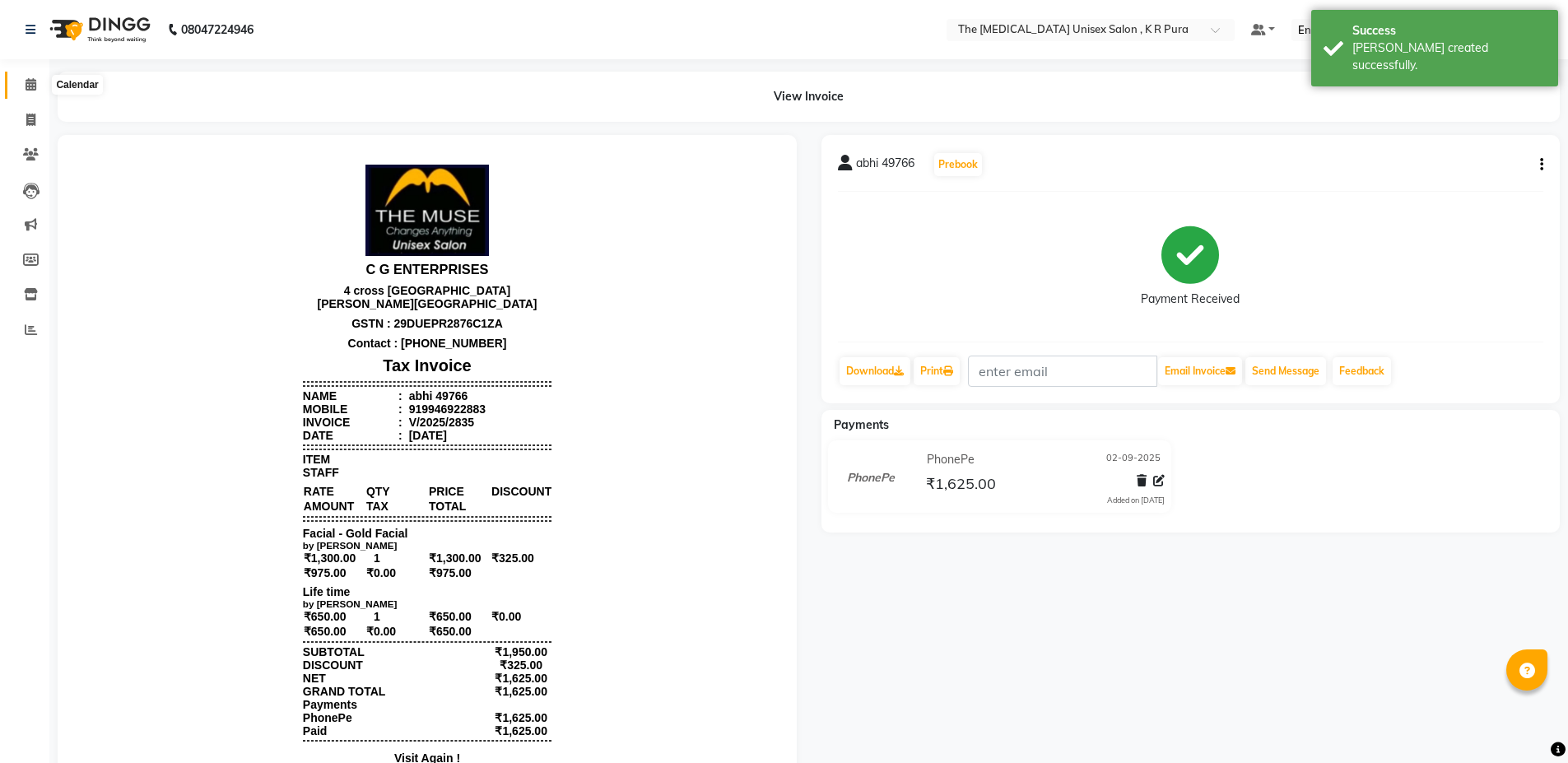
click at [32, 77] on span at bounding box center [31, 85] width 29 height 19
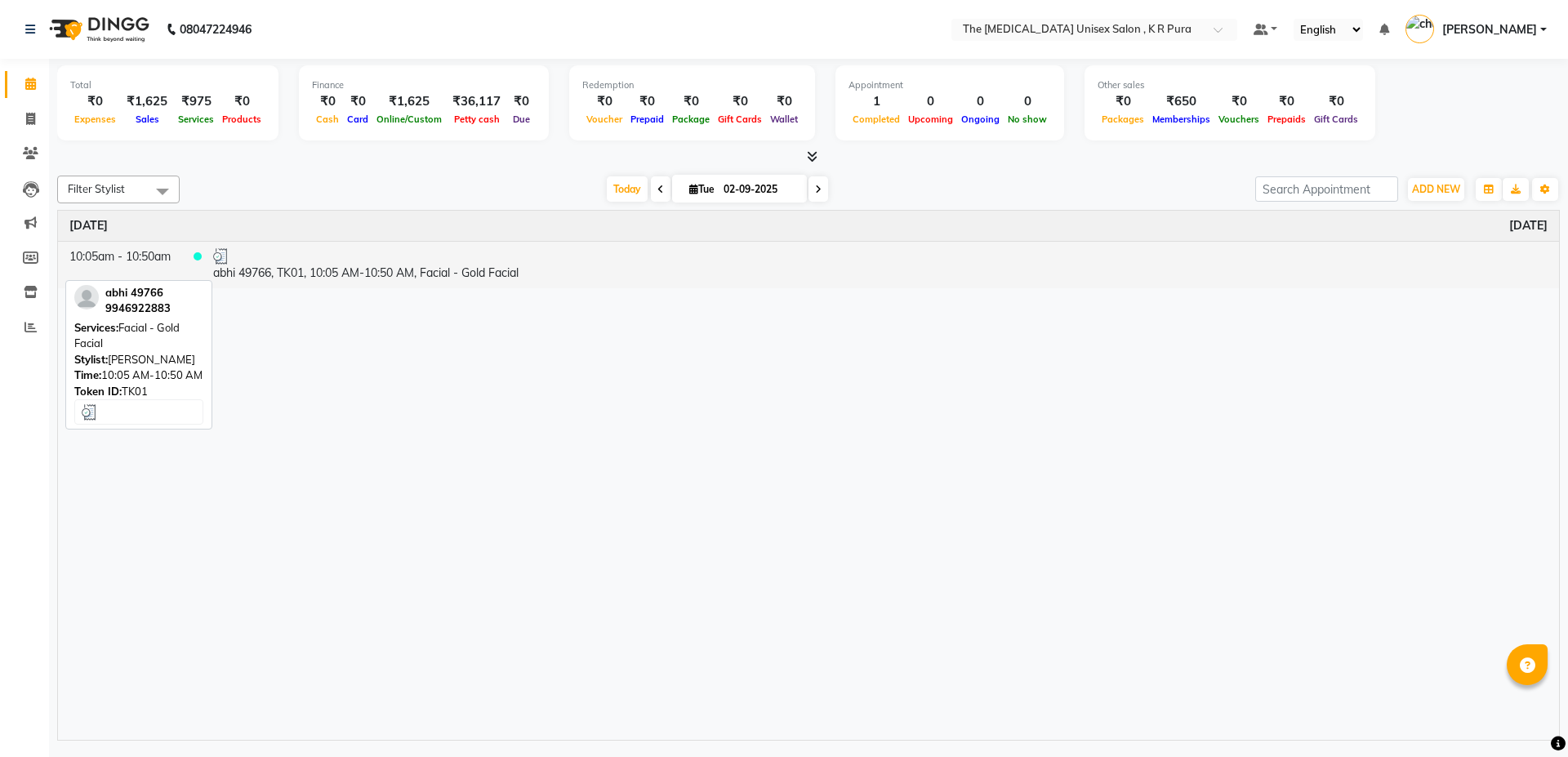
click at [455, 276] on td "abhi 49766, TK01, 10:05 AM-10:50 AM, Facial - Gold Facial" at bounding box center [880, 264] width 1358 height 47
select select "3"
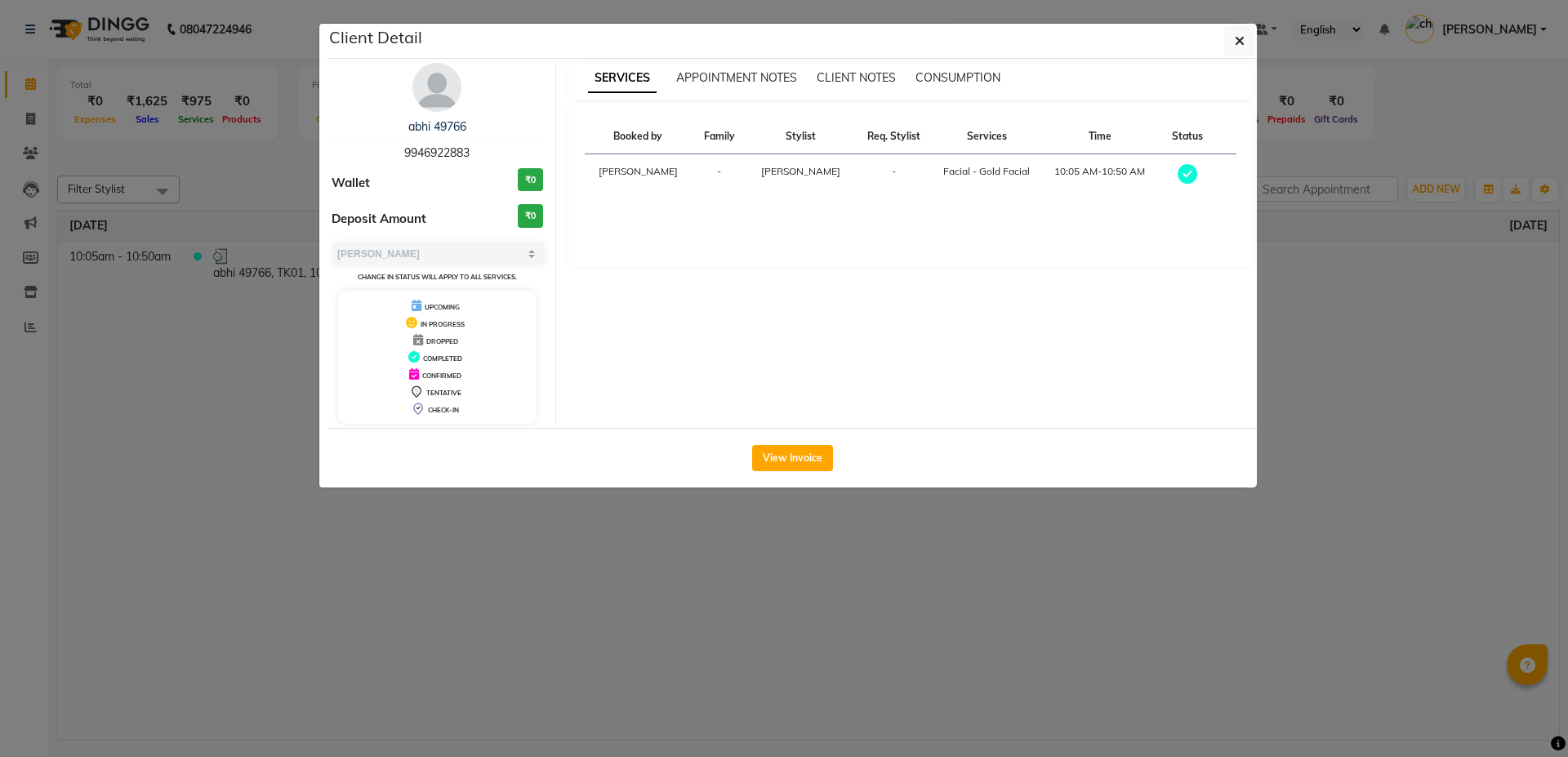
click at [350, 585] on ngb-modal-window "Client Detail abhi 49766 9946922883 Wallet ₹0 Deposit Amount ₹0 Select MARK DON…" at bounding box center [784, 378] width 1568 height 757
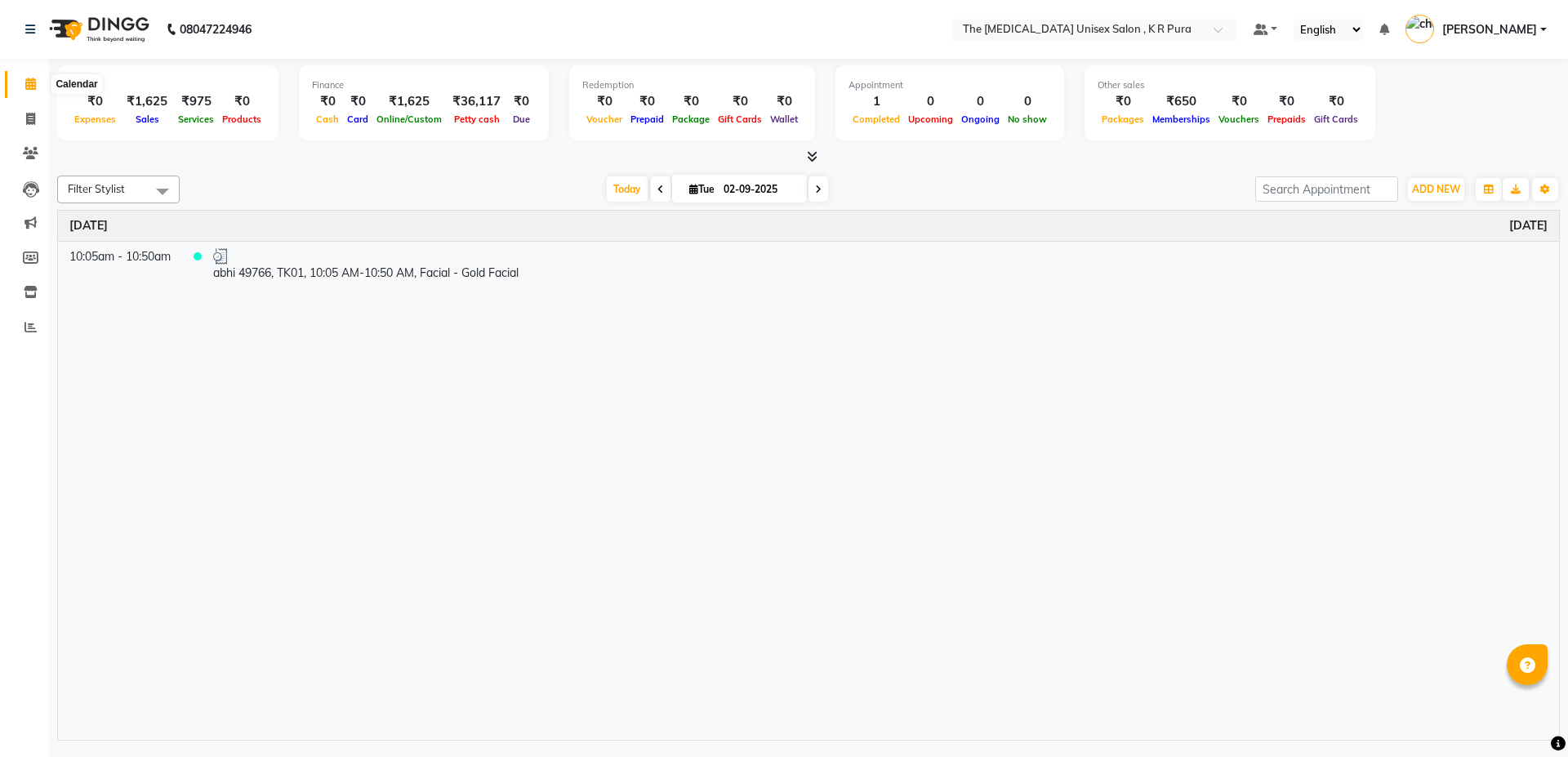
click at [23, 80] on span at bounding box center [31, 84] width 29 height 19
click at [28, 83] on icon at bounding box center [31, 83] width 11 height 12
click at [265, 267] on td "abhi 49766, TK01, 10:05 AM-10:50 AM, Facial - Gold Facial" at bounding box center [880, 264] width 1358 height 47
select select "3"
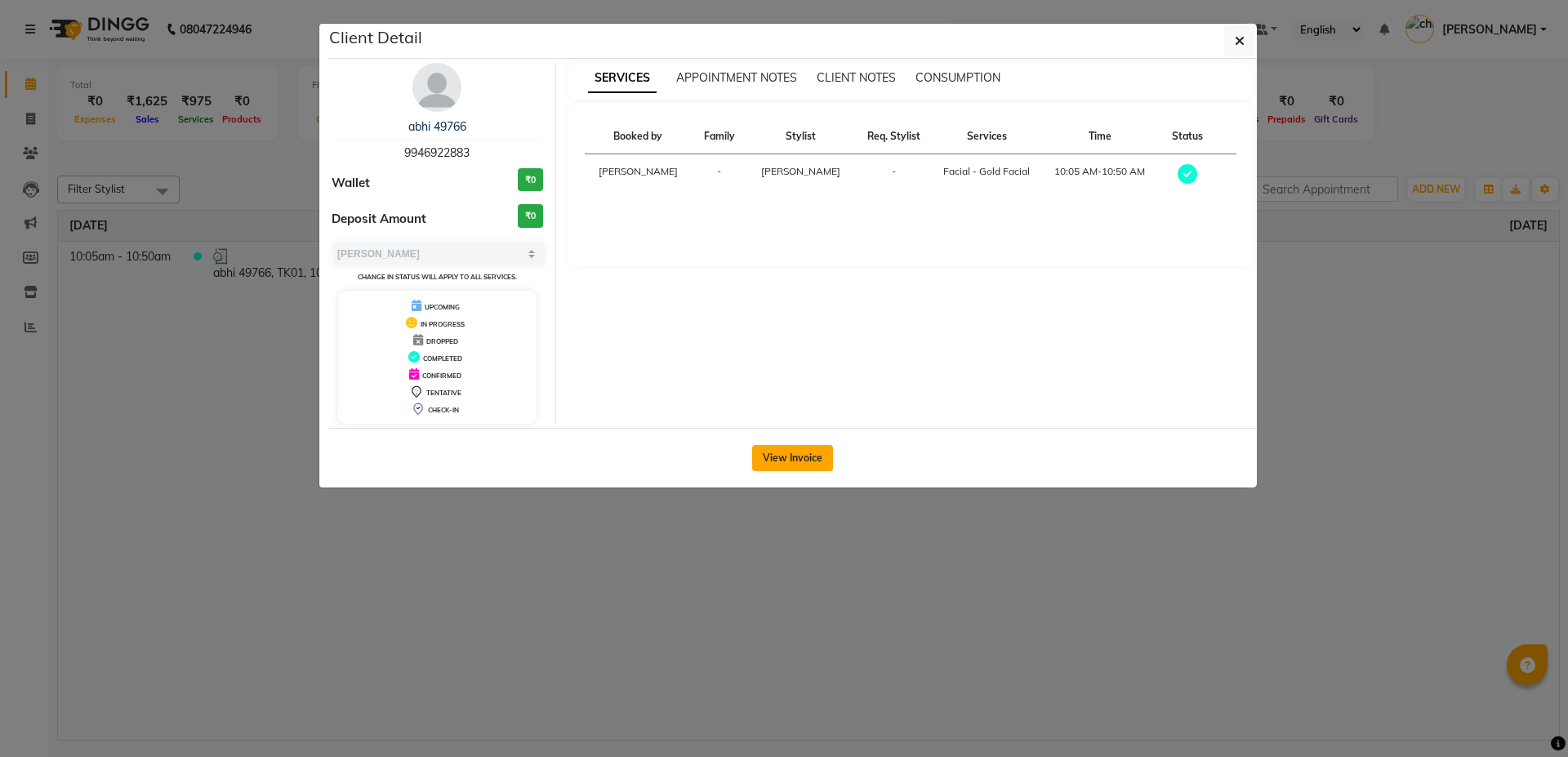
click at [824, 464] on button "View Invoice" at bounding box center [792, 458] width 81 height 26
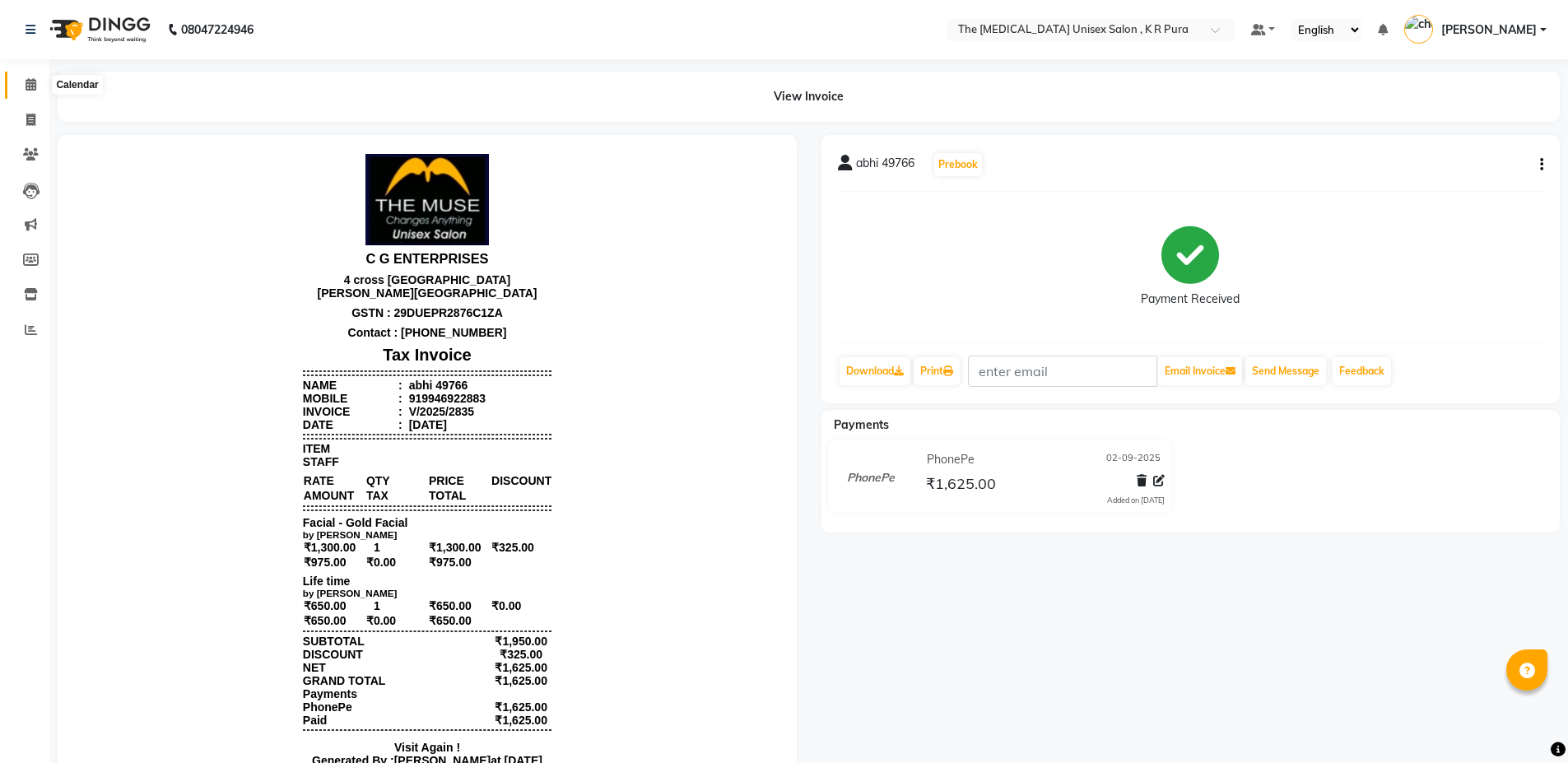
click at [42, 90] on span at bounding box center [31, 85] width 29 height 19
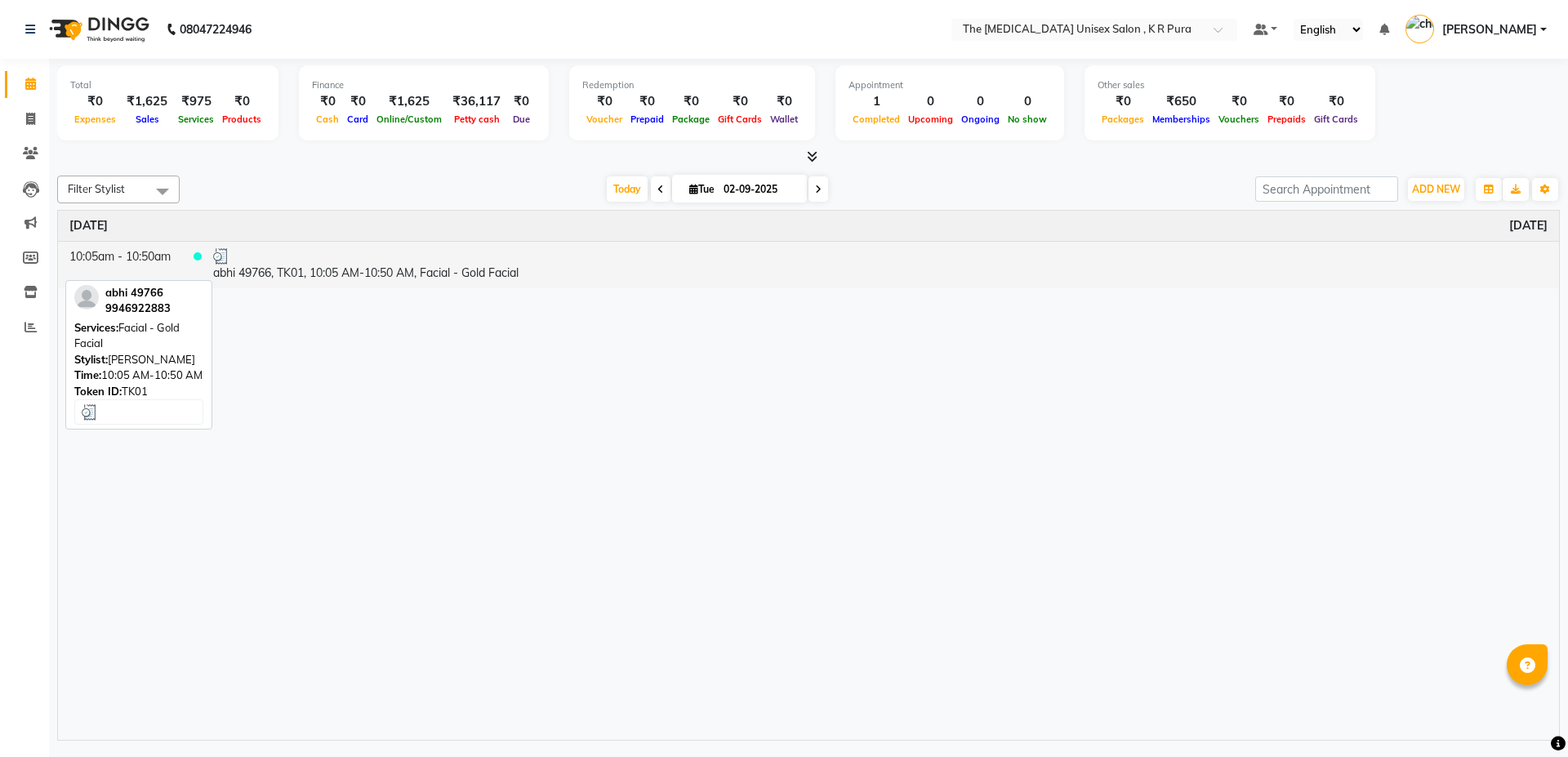
click at [275, 281] on td "abhi 49766, TK01, 10:05 AM-10:50 AM, Facial - Gold Facial" at bounding box center [880, 264] width 1358 height 47
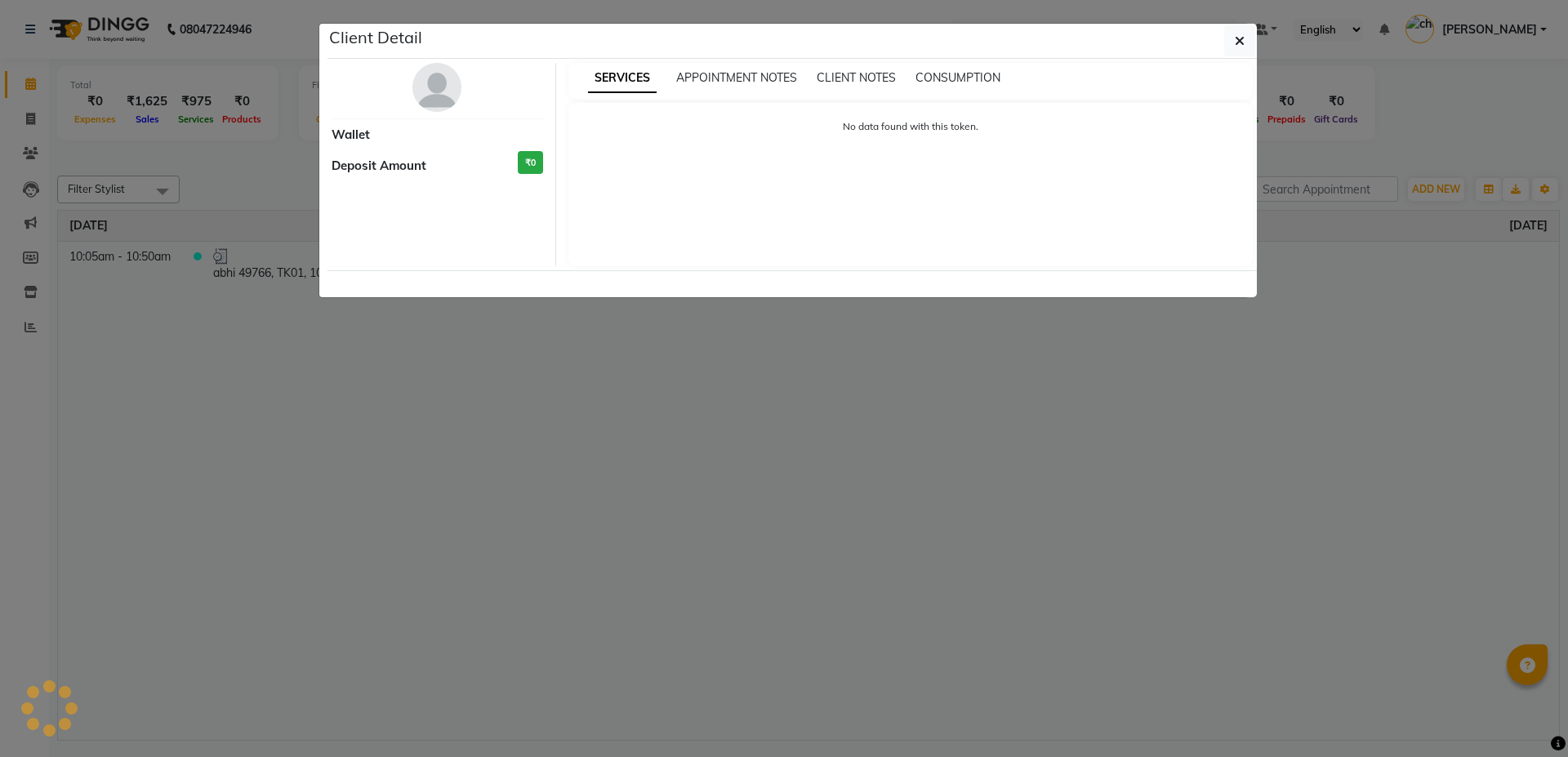
select select "3"
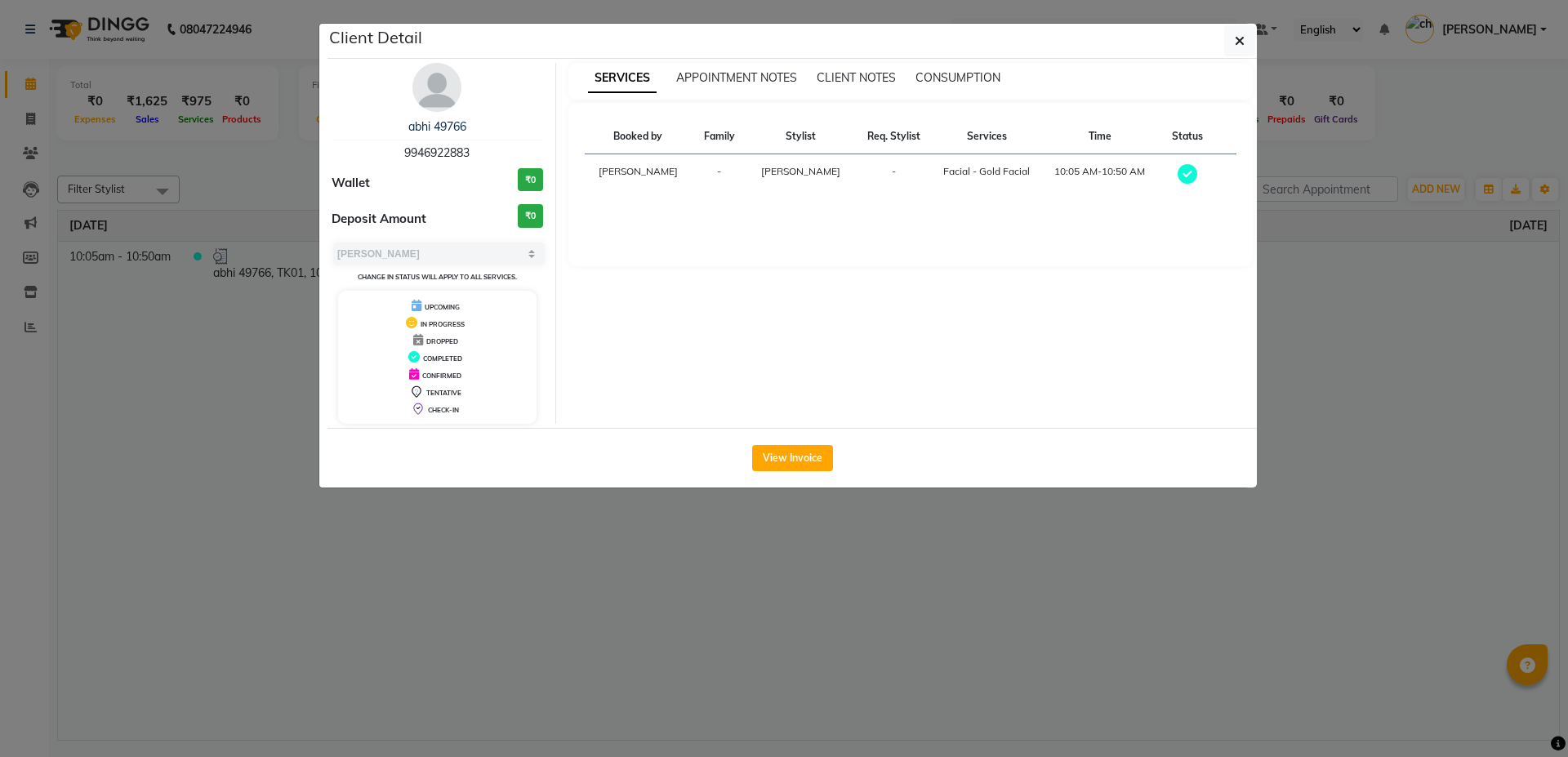
click at [205, 409] on ngb-modal-window "Client Detail abhi 49766 9946922883 Wallet ₹0 Deposit Amount ₹0 Select MARK DON…" at bounding box center [784, 378] width 1568 height 757
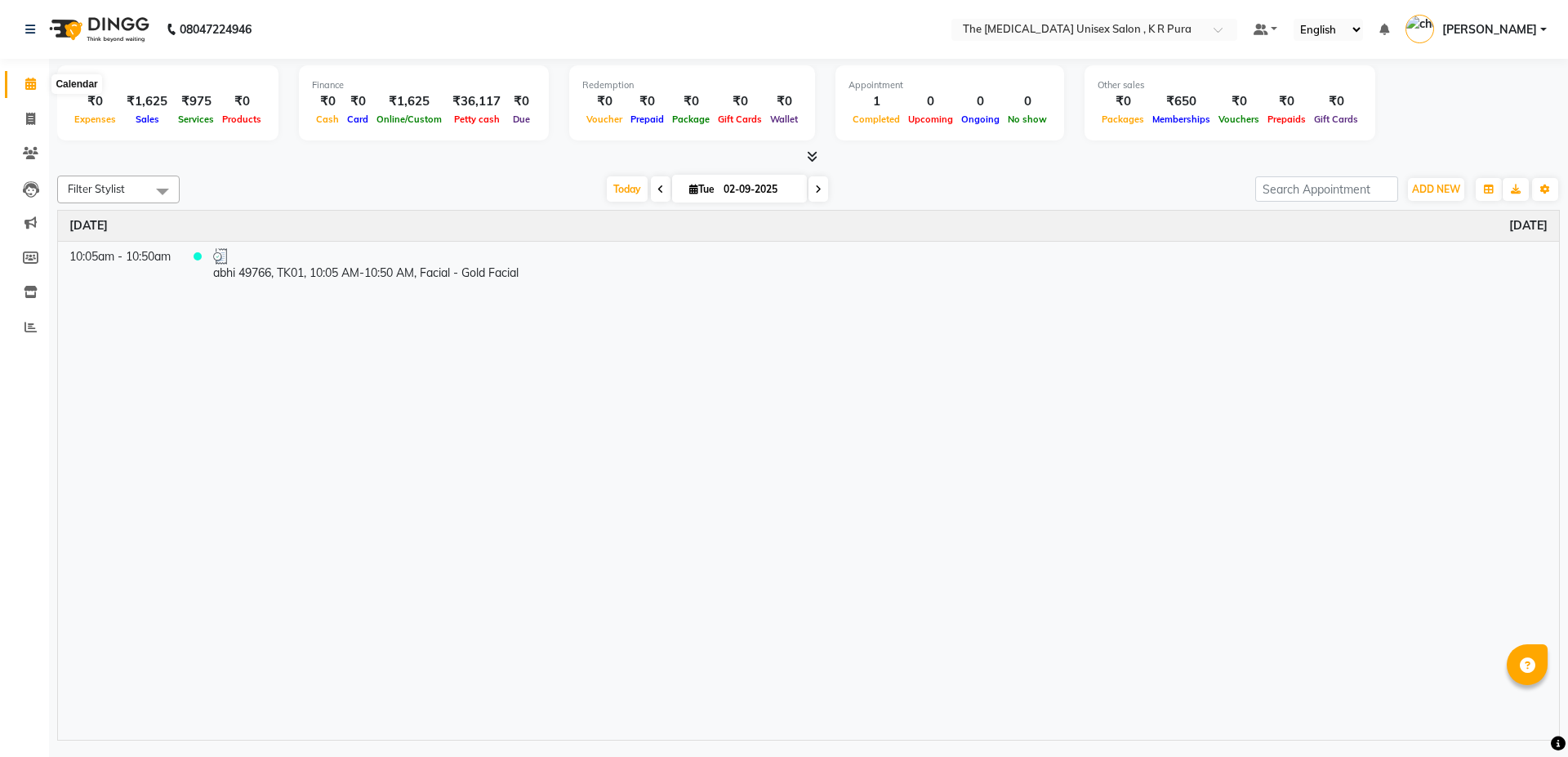
click at [18, 84] on span at bounding box center [31, 84] width 29 height 19
